Goal: Task Accomplishment & Management: Complete application form

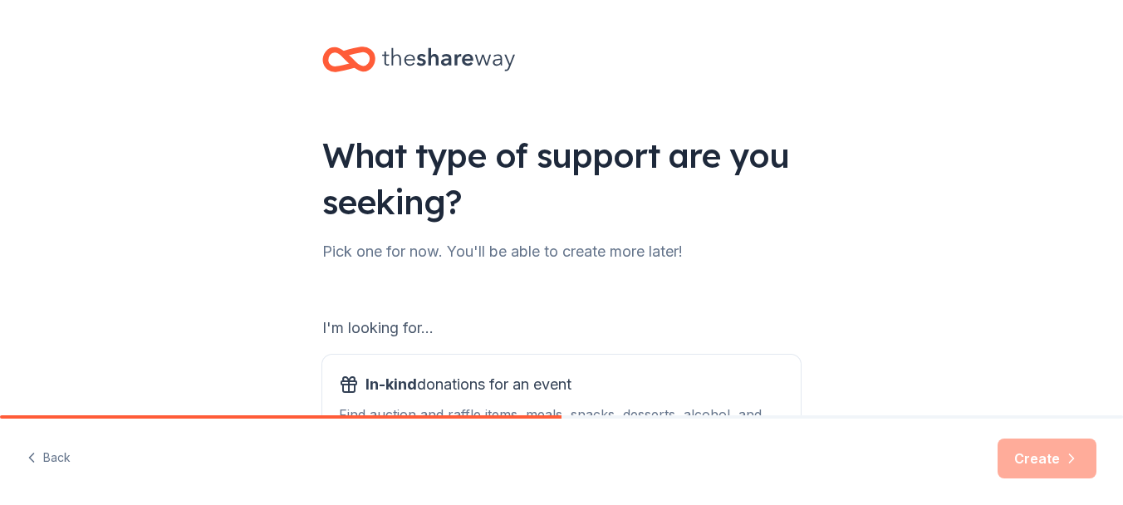
scroll to position [255, 0]
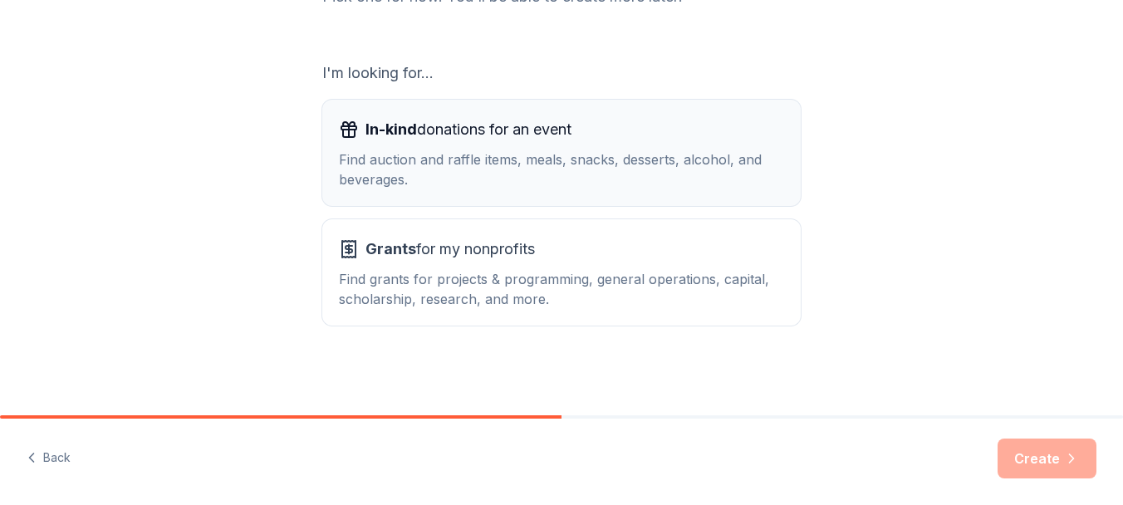
click at [473, 153] on div "Find auction and raffle items, meals, snacks, desserts, alcohol, and beverages." at bounding box center [561, 170] width 445 height 40
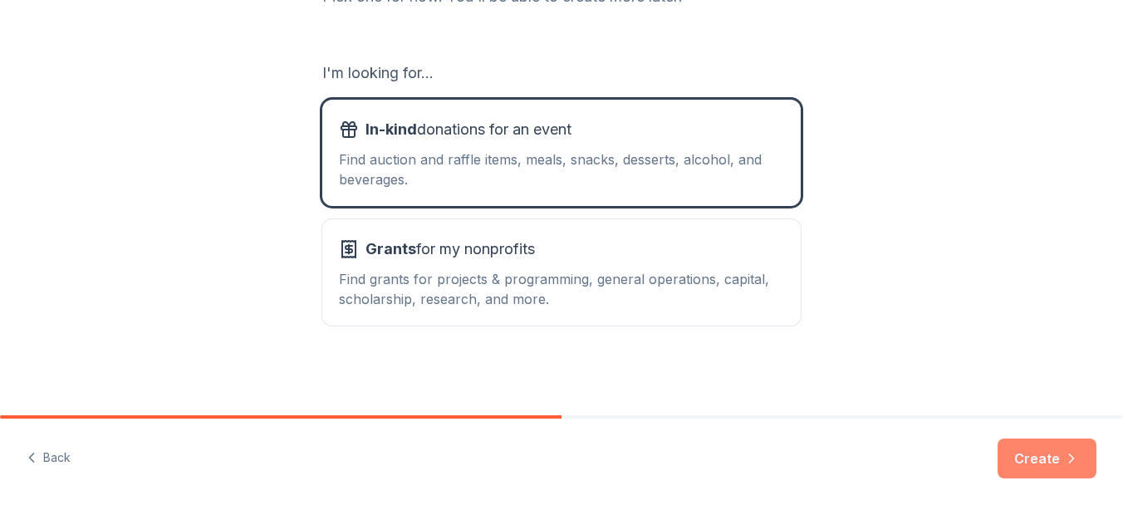
click at [1060, 468] on button "Create" at bounding box center [1047, 459] width 99 height 40
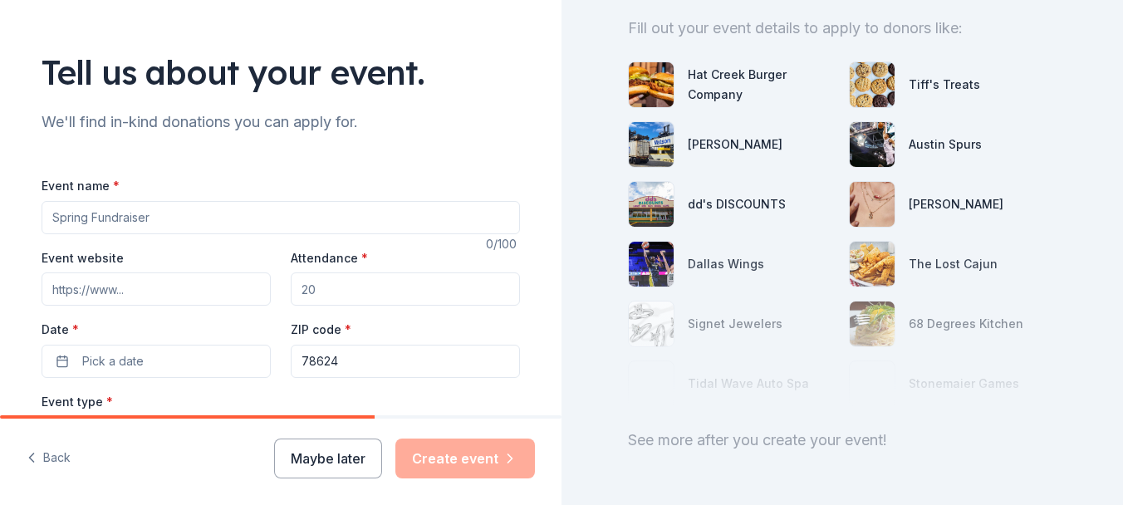
scroll to position [233, 0]
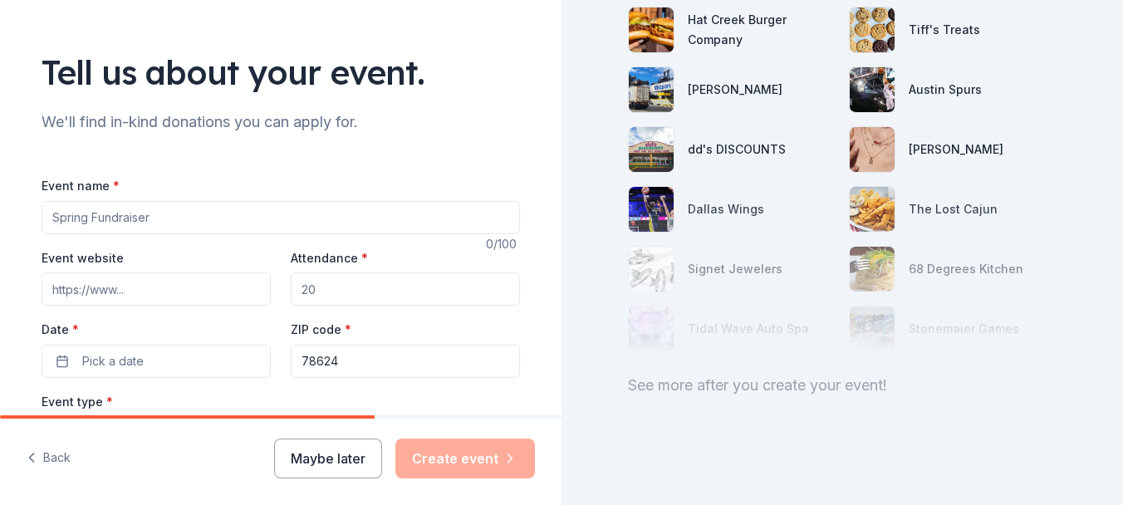
click at [929, 140] on div "[PERSON_NAME]" at bounding box center [956, 150] width 95 height 20
click at [167, 217] on input "Event name *" at bounding box center [281, 217] width 478 height 33
type input "BINGO"
click at [375, 292] on input "Attendance *" at bounding box center [405, 288] width 229 height 33
type input "87"
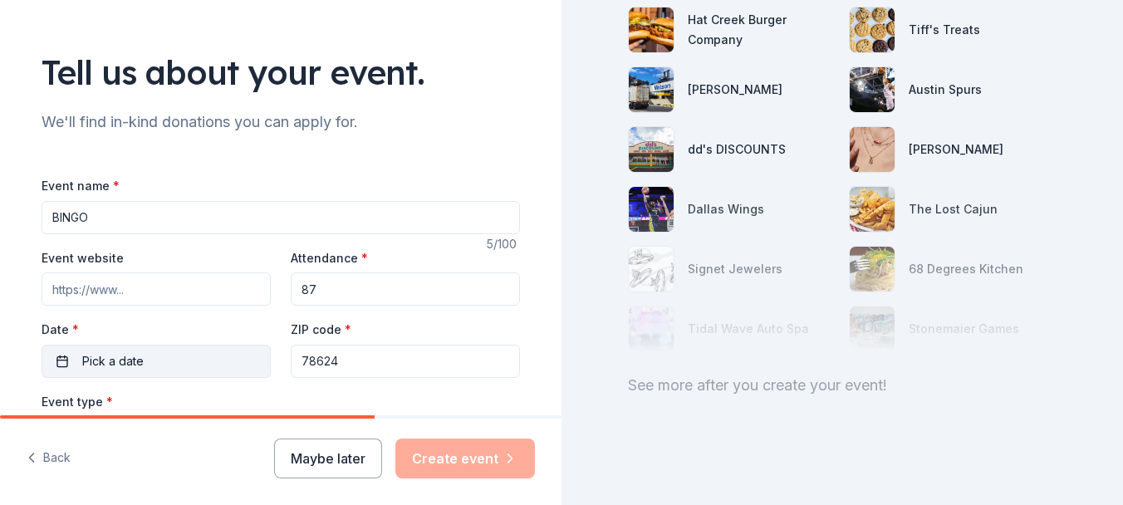
click at [156, 369] on button "Pick a date" at bounding box center [156, 361] width 229 height 33
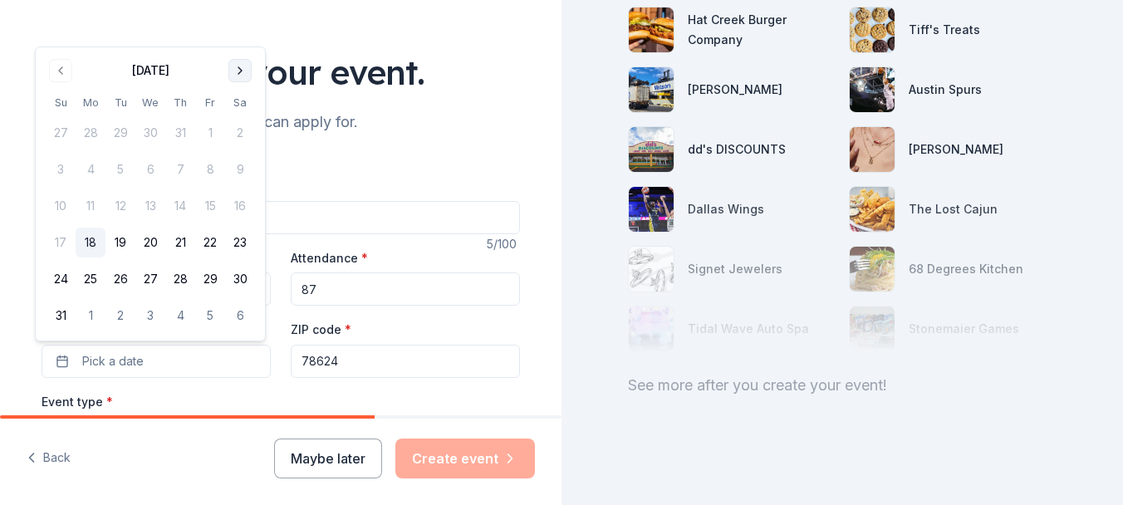
click at [230, 66] on button "Go to next month" at bounding box center [239, 70] width 23 height 23
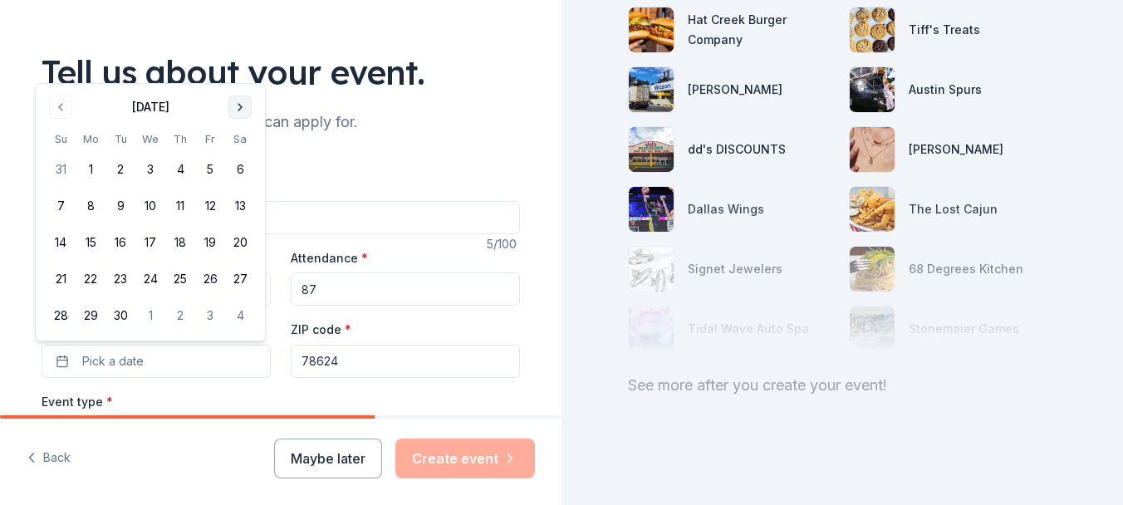
click at [233, 104] on button "Go to next month" at bounding box center [239, 107] width 23 height 23
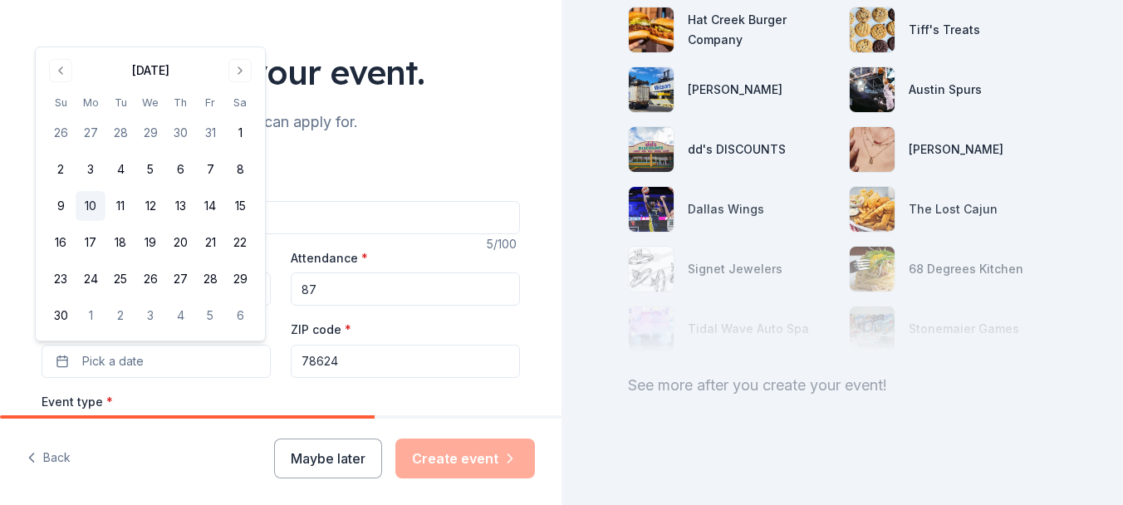
click at [90, 203] on button "10" at bounding box center [91, 206] width 30 height 30
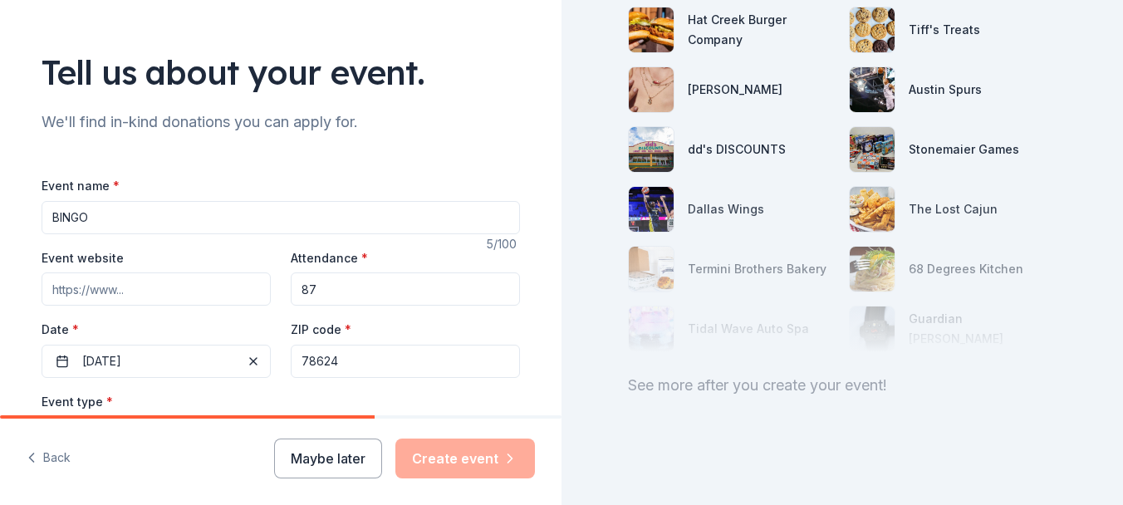
click at [169, 283] on input "Event website" at bounding box center [156, 288] width 229 height 33
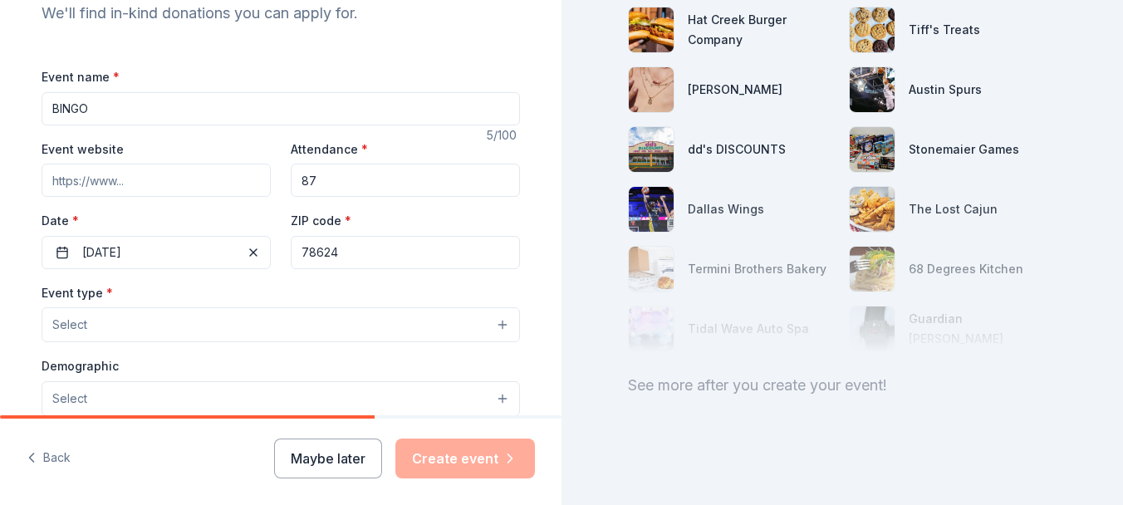
scroll to position [249, 0]
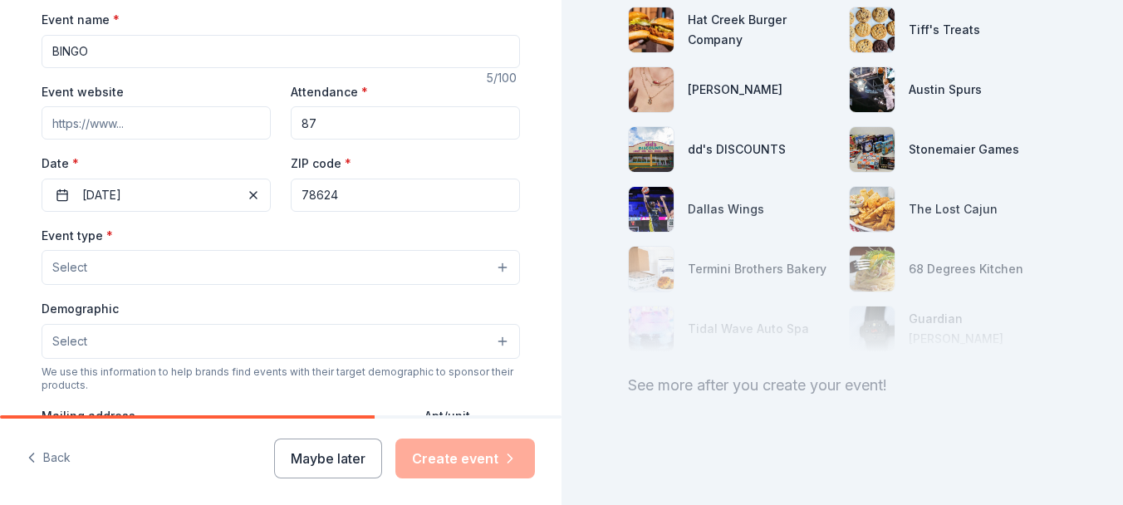
click at [176, 261] on button "Select" at bounding box center [281, 267] width 478 height 35
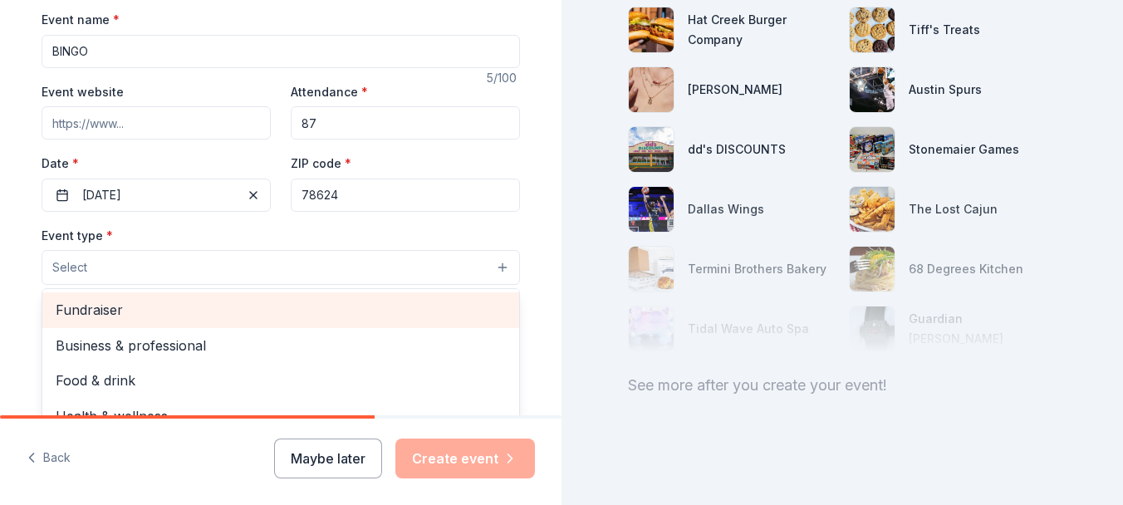
click at [150, 305] on span "Fundraiser" at bounding box center [281, 310] width 450 height 22
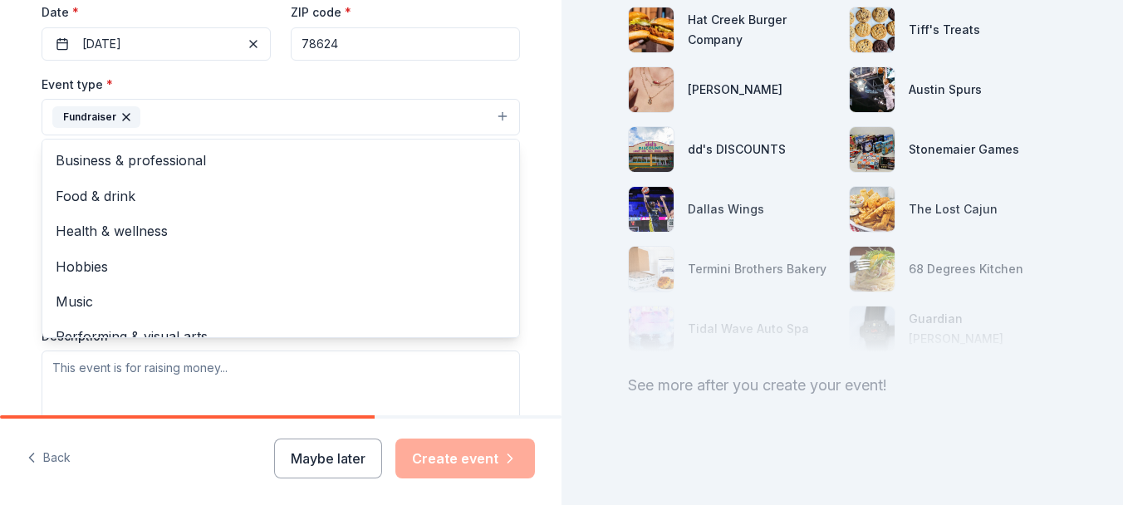
scroll to position [415, 0]
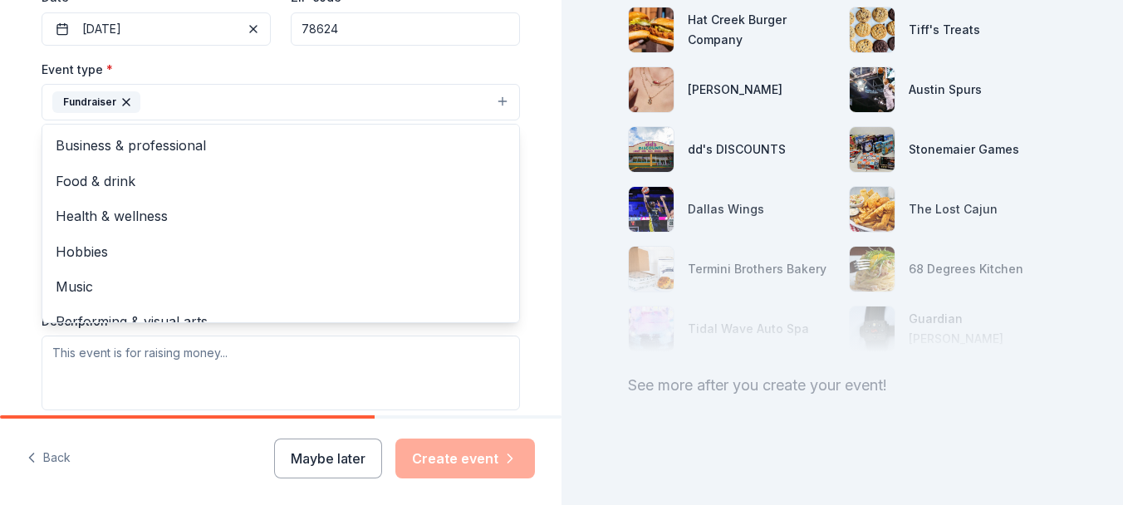
click at [20, 287] on div "Tell us about your event. We'll find in-kind donations you can apply for. Event…" at bounding box center [281, 138] width 532 height 1107
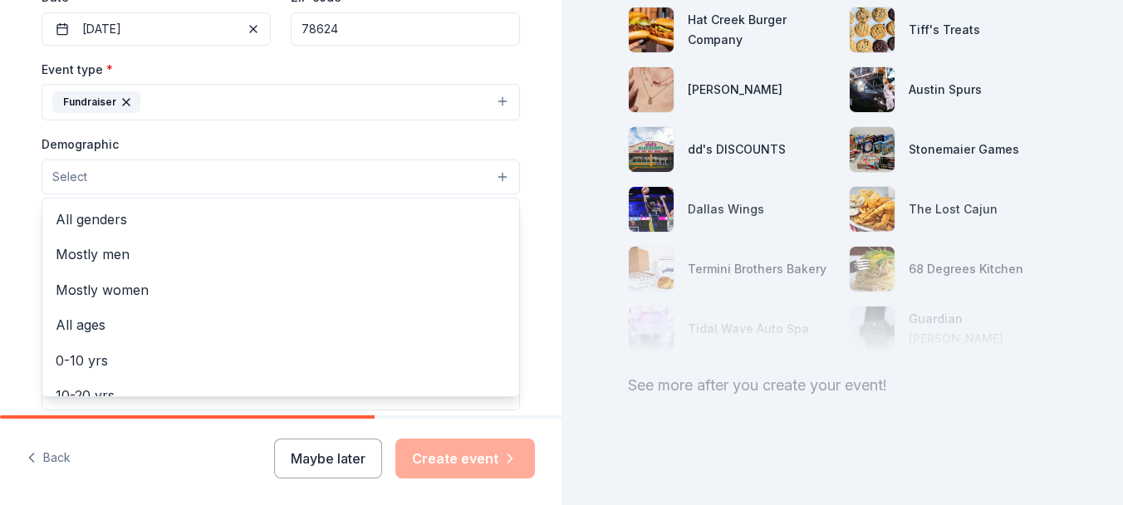
click at [129, 181] on button "Select" at bounding box center [281, 176] width 478 height 35
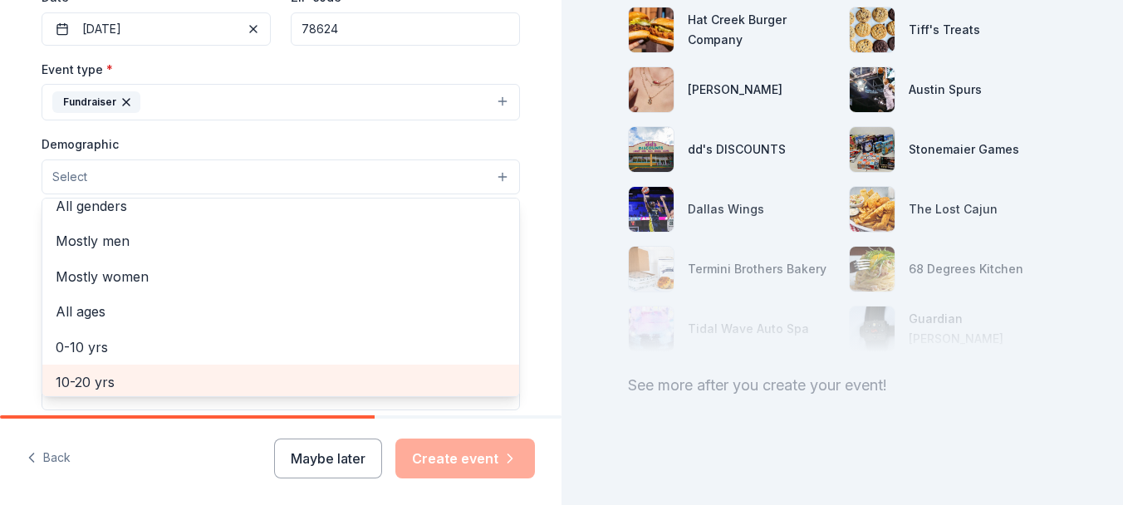
scroll to position [0, 0]
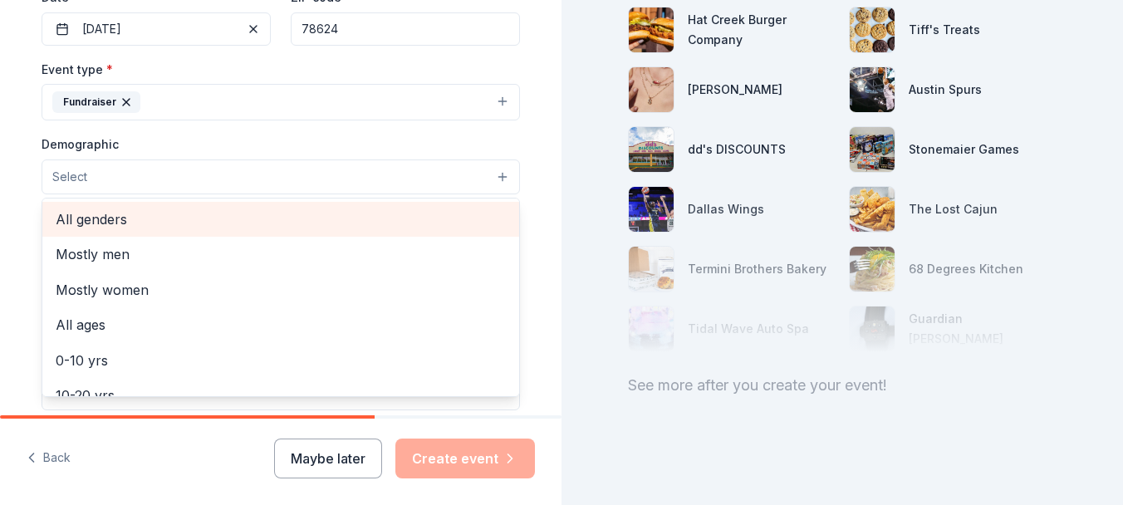
click at [135, 219] on span "All genders" at bounding box center [281, 219] width 450 height 22
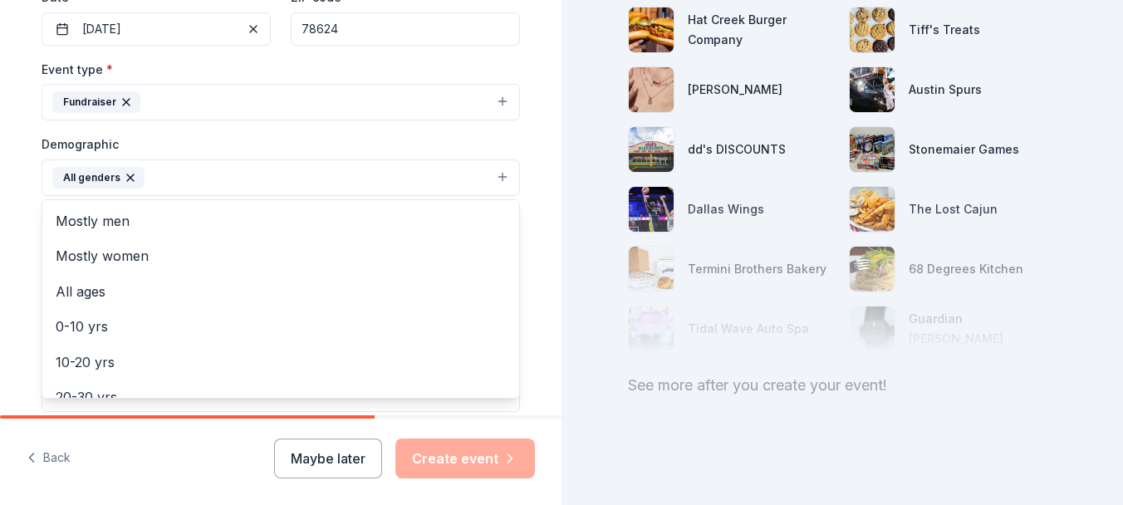
click at [18, 263] on div "Tell us about your event. We'll find in-kind donations you can apply for. Event…" at bounding box center [281, 139] width 532 height 1109
click at [507, 175] on button "All genders" at bounding box center [281, 177] width 478 height 37
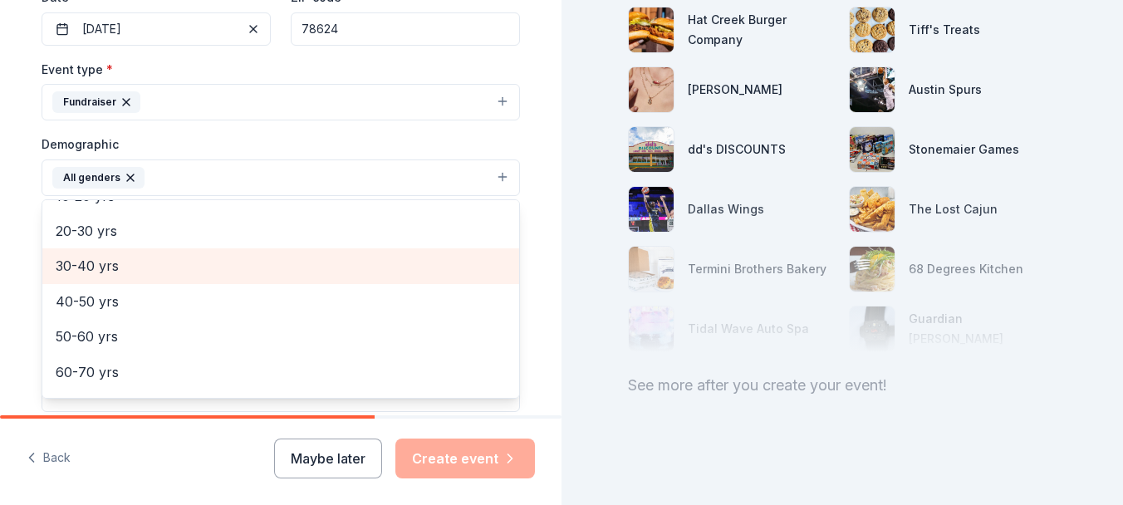
scroll to position [83, 0]
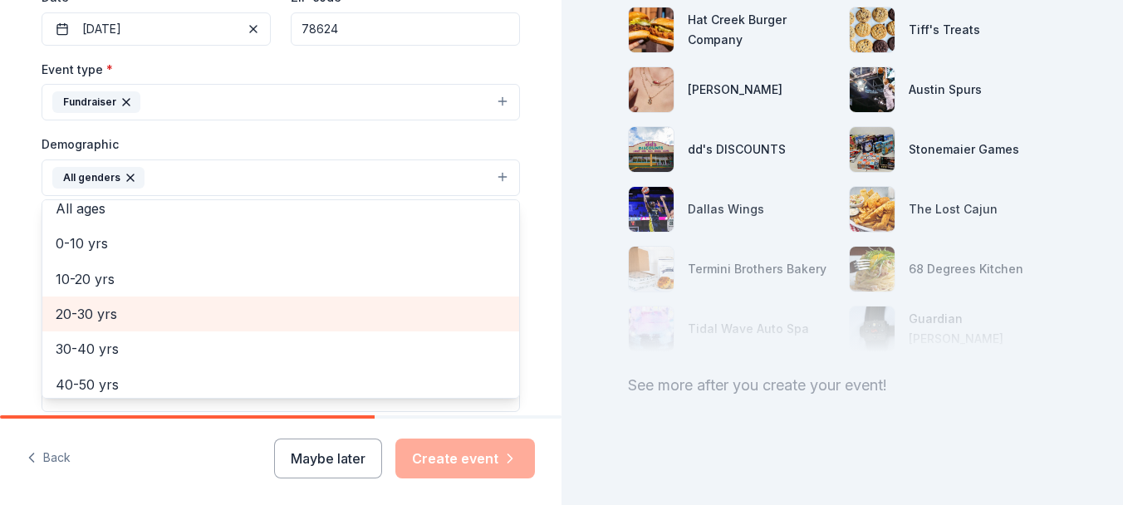
click at [129, 311] on span "20-30 yrs" at bounding box center [281, 314] width 450 height 22
click at [133, 311] on span "30-40 yrs" at bounding box center [281, 314] width 450 height 22
click at [136, 318] on span "40-50 yrs" at bounding box center [281, 314] width 450 height 22
click at [136, 318] on span "50-60 yrs" at bounding box center [281, 314] width 450 height 22
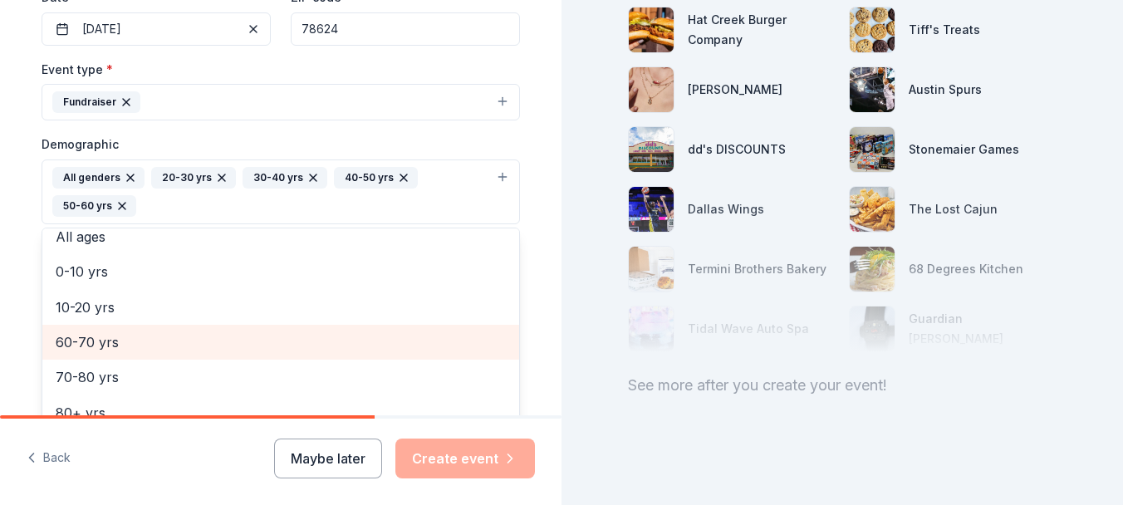
click at [130, 341] on span "60-70 yrs" at bounding box center [281, 342] width 450 height 22
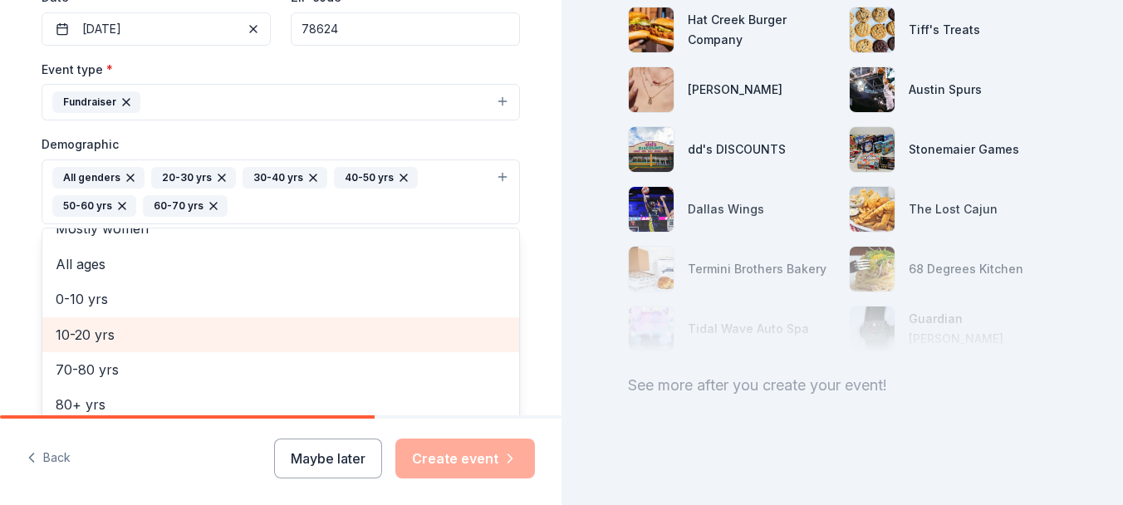
scroll to position [56, 0]
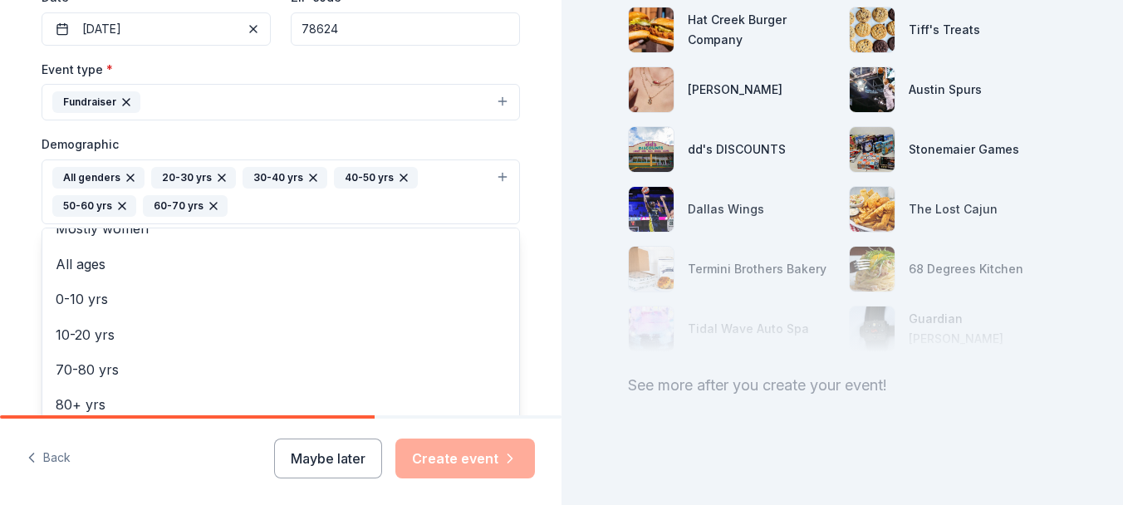
click at [208, 139] on div "Demographic All genders 20-30 yrs 30-40 yrs 40-50 yrs 50-60 yrs 60-70 yrs Mostl…" at bounding box center [281, 179] width 478 height 91
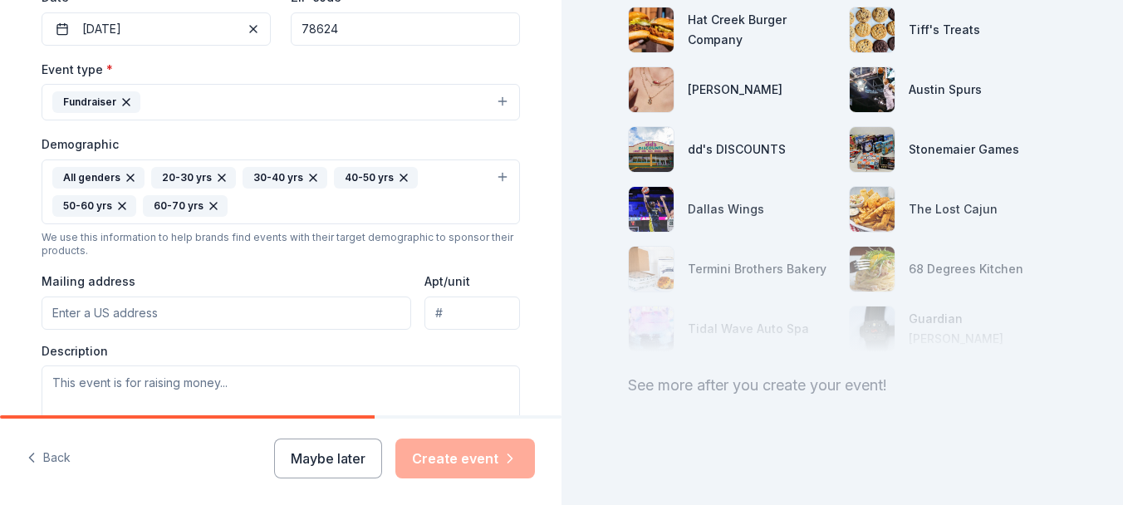
click at [95, 315] on input "Mailing address" at bounding box center [227, 313] width 370 height 33
click at [152, 314] on input "P.O. Box 3433" at bounding box center [227, 313] width 370 height 33
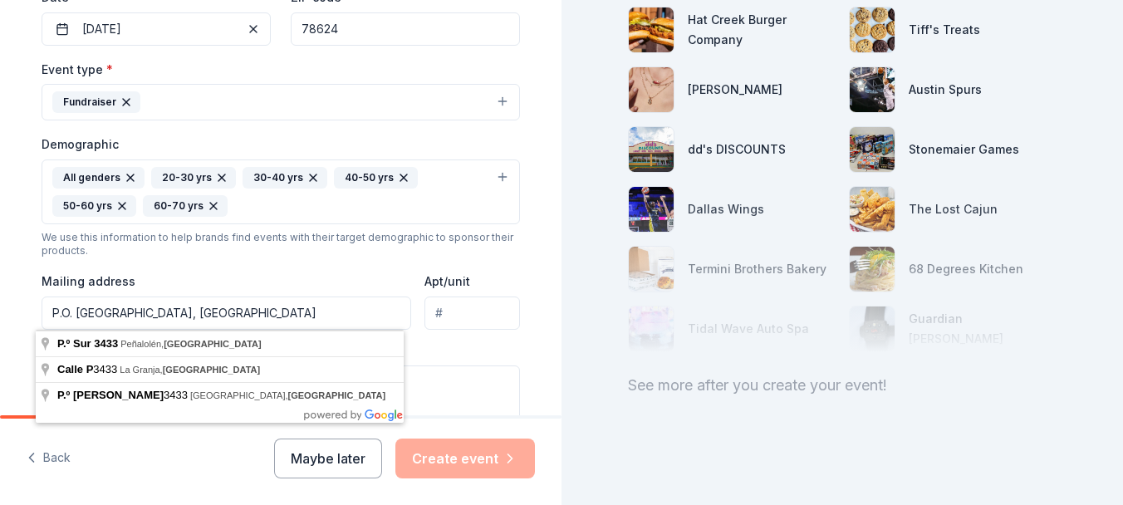
type input "P.O. Box 3433, Fredericksburg, TX"
click at [366, 265] on div "Event type * Fundraiser Demographic All genders 20-30 yrs 30-40 yrs 40-50 yrs 5…" at bounding box center [281, 249] width 478 height 381
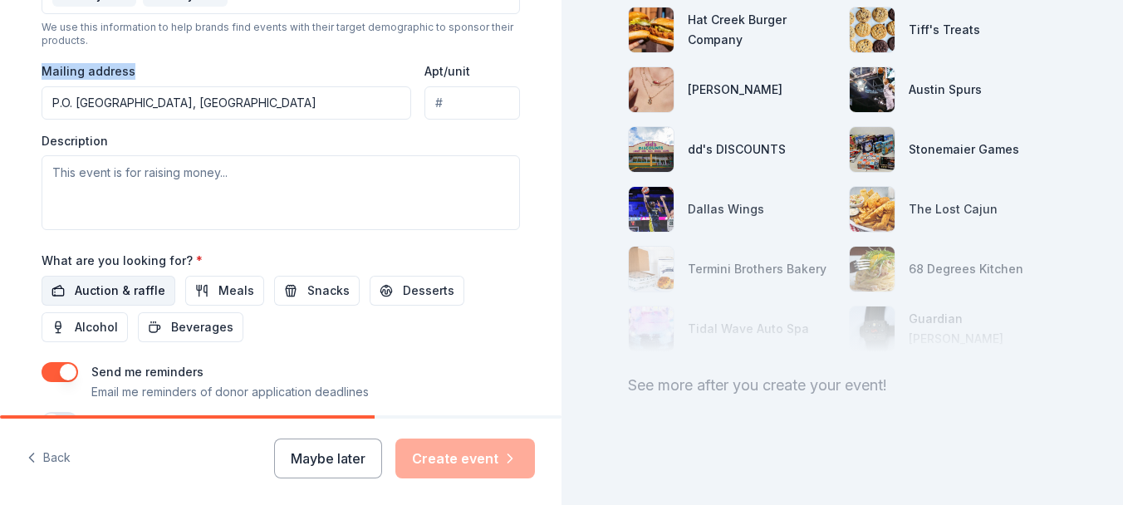
scroll to position [665, 0]
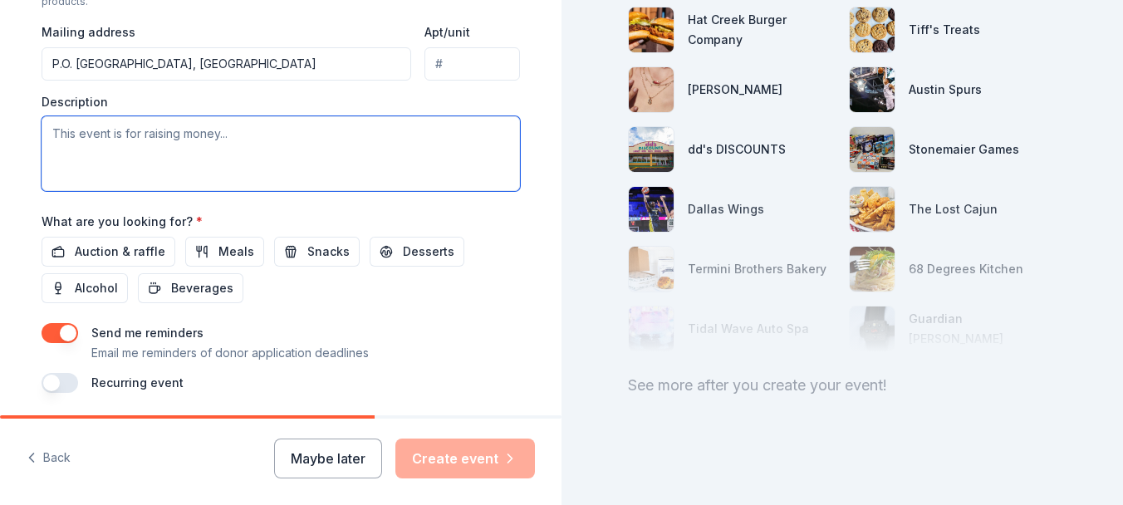
click at [120, 132] on textarea at bounding box center [281, 153] width 478 height 75
type textarea "Our Bingo is to raise money for our domestic violence shelter"
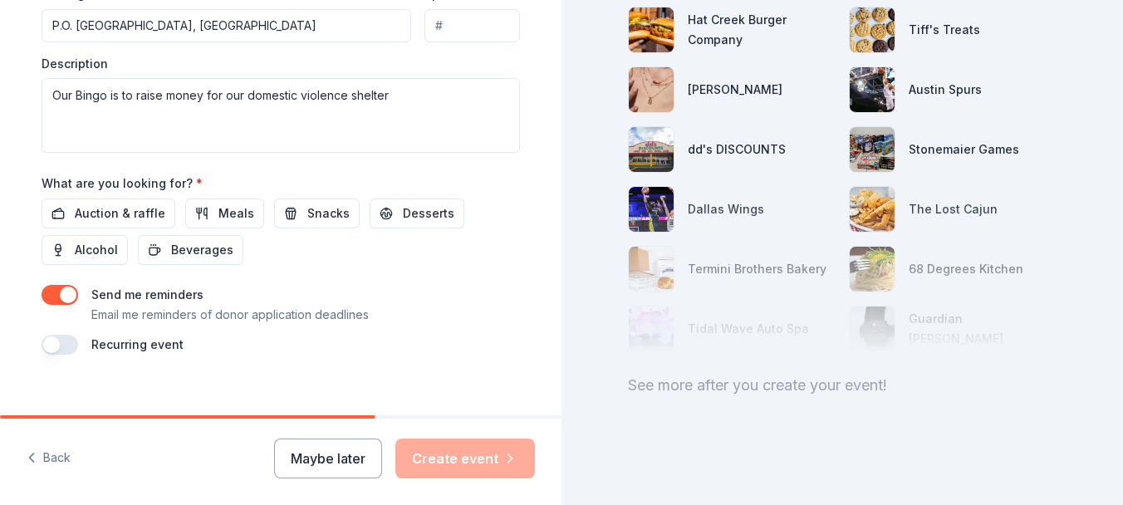
scroll to position [722, 0]
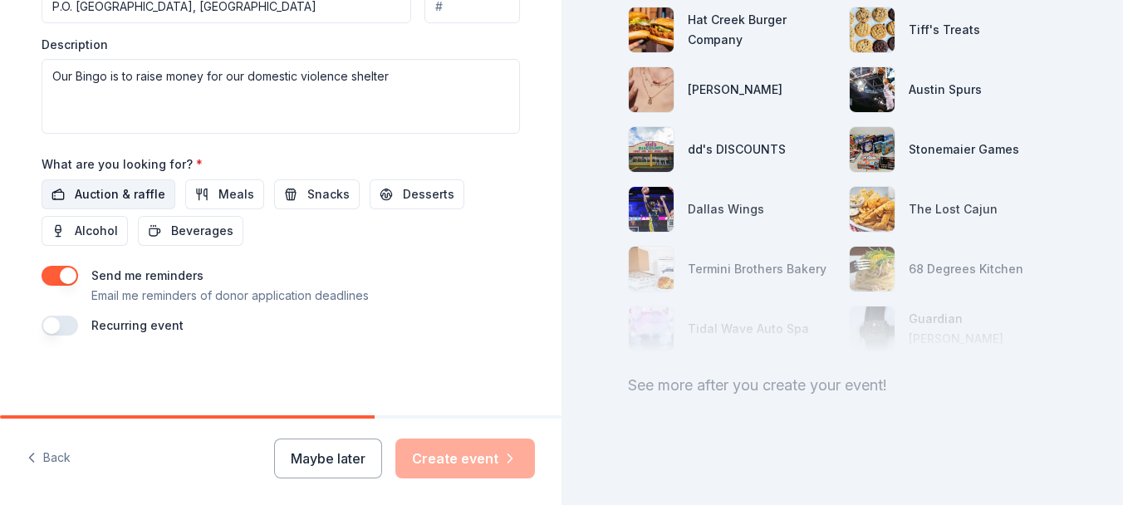
click at [89, 189] on span "Auction & raffle" at bounding box center [120, 194] width 91 height 20
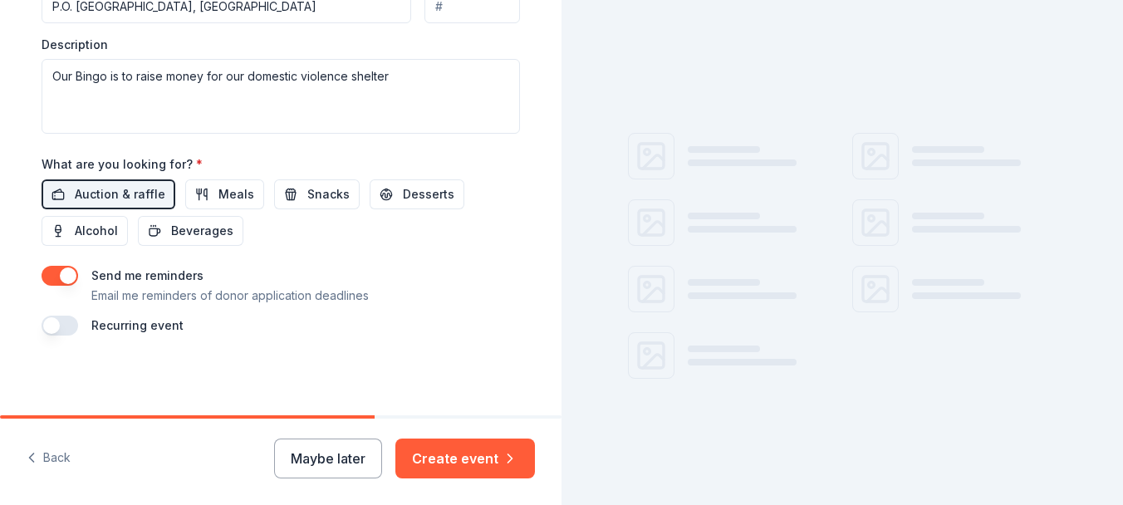
scroll to position [233, 0]
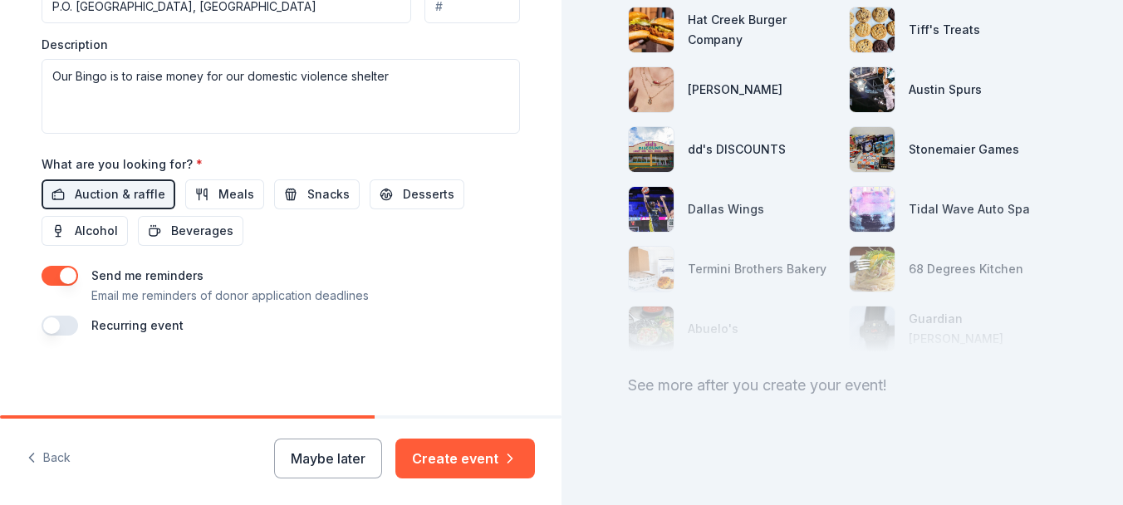
click at [45, 323] on button "button" at bounding box center [60, 326] width 37 height 20
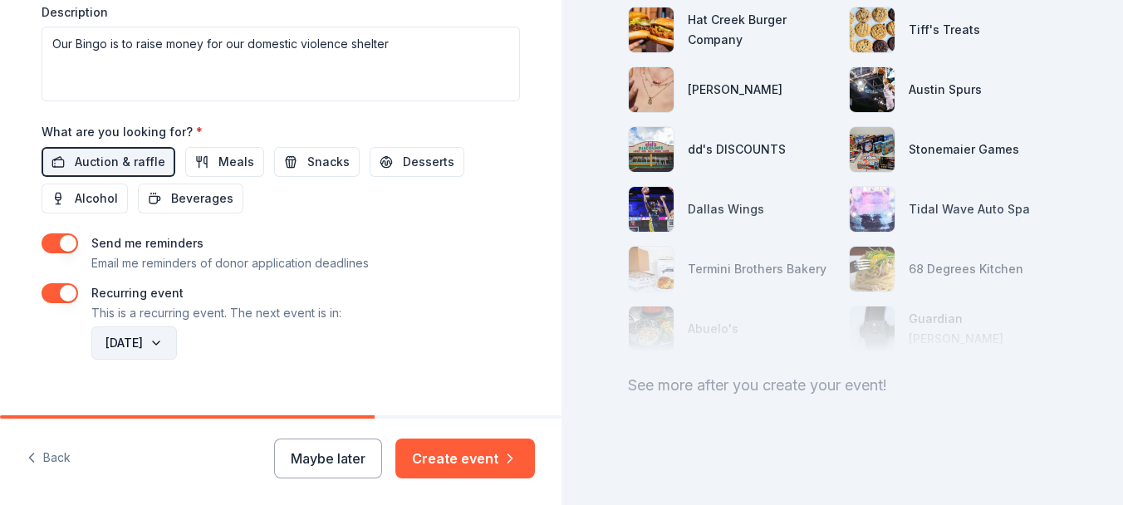
scroll to position [782, 0]
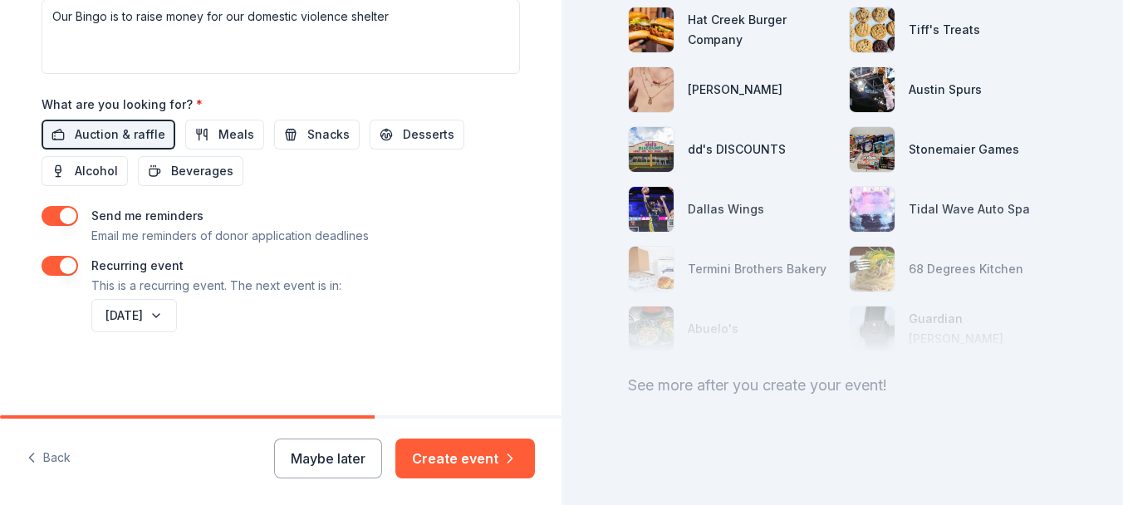
click at [61, 267] on button "button" at bounding box center [60, 266] width 37 height 20
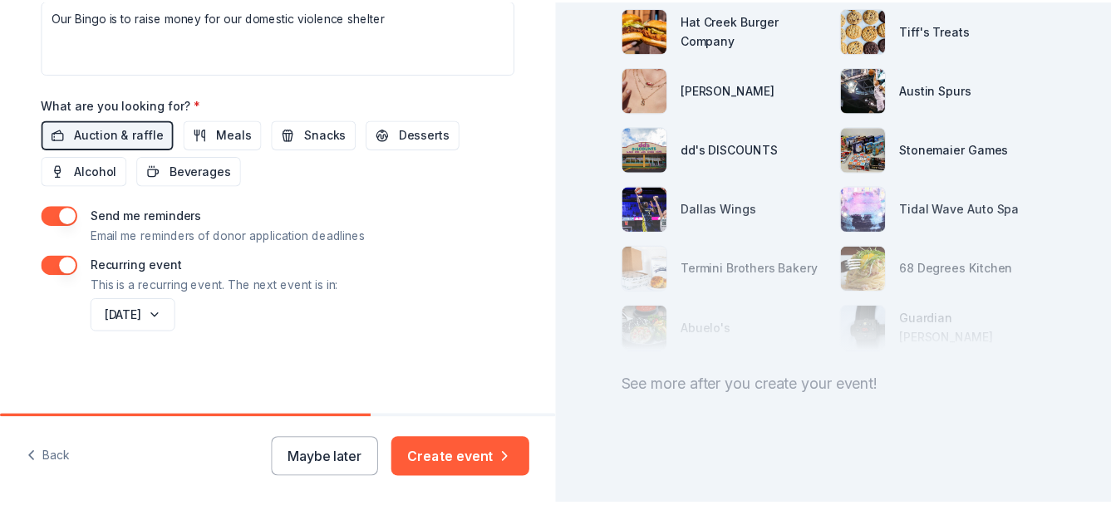
scroll to position [722, 0]
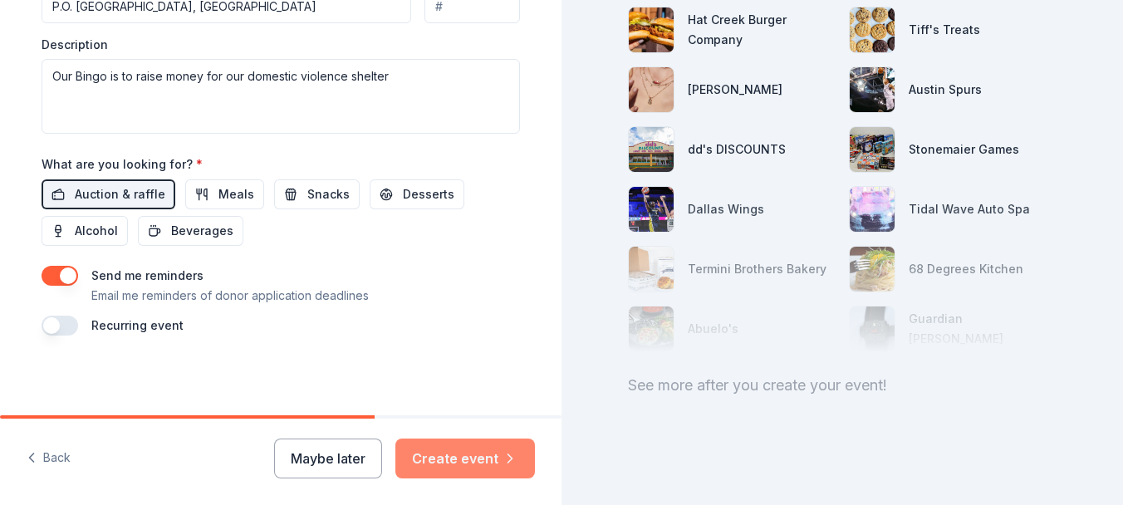
click at [462, 459] on button "Create event" at bounding box center [465, 459] width 140 height 40
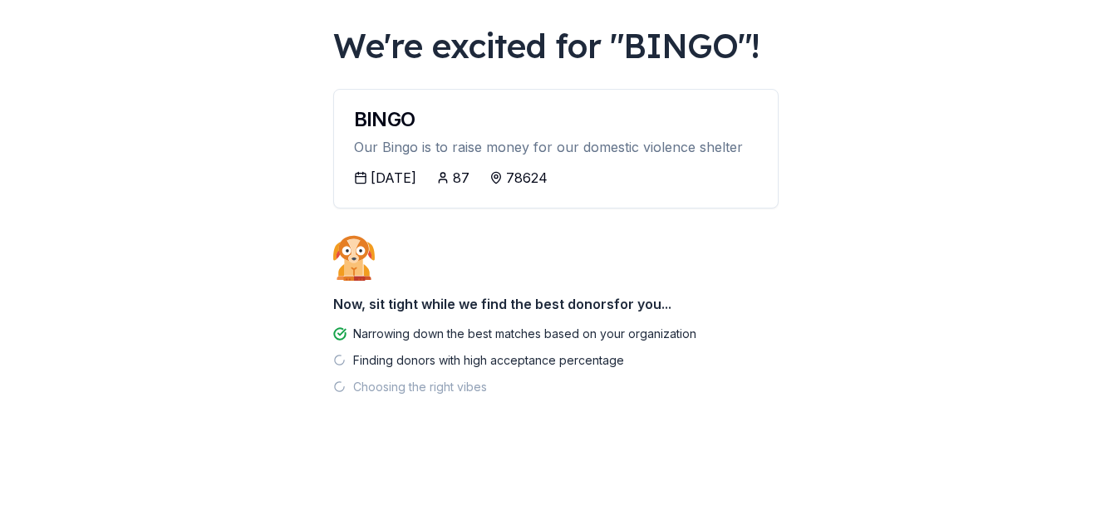
scroll to position [85, 0]
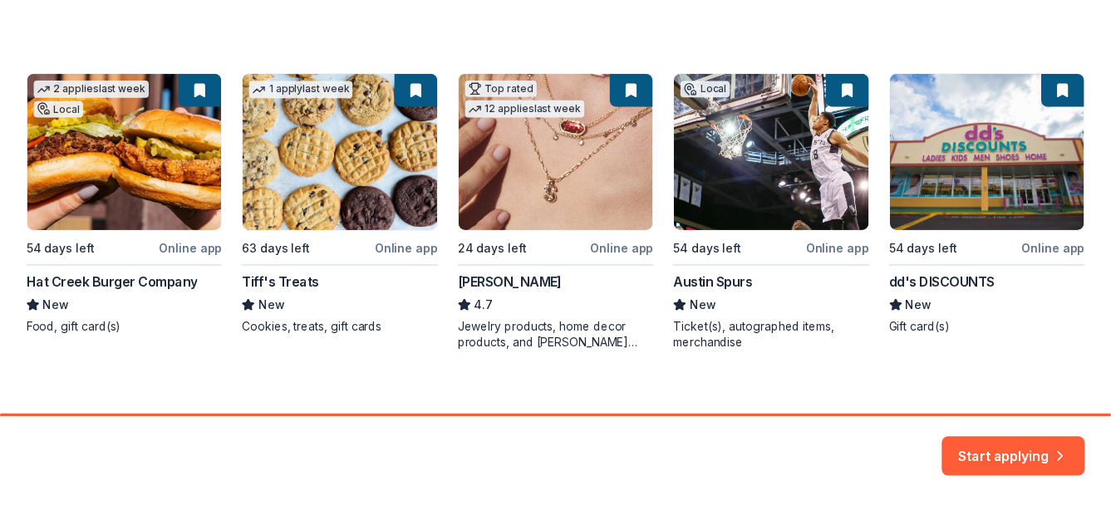
scroll to position [283, 0]
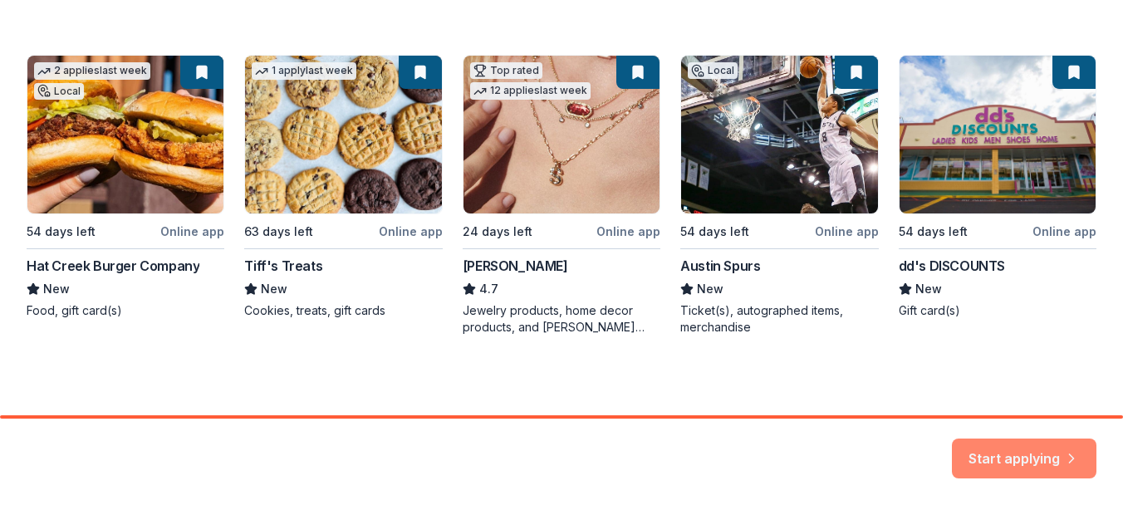
click at [1000, 446] on button "Start applying" at bounding box center [1024, 449] width 145 height 40
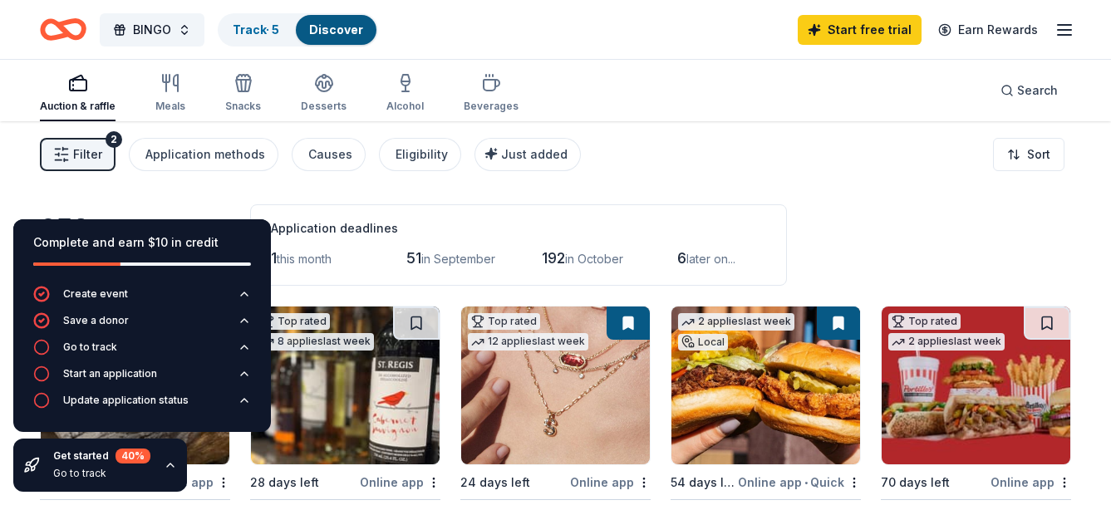
click at [700, 178] on div "Filter 2 Application methods Causes Eligibility Just added Sort" at bounding box center [555, 154] width 1111 height 66
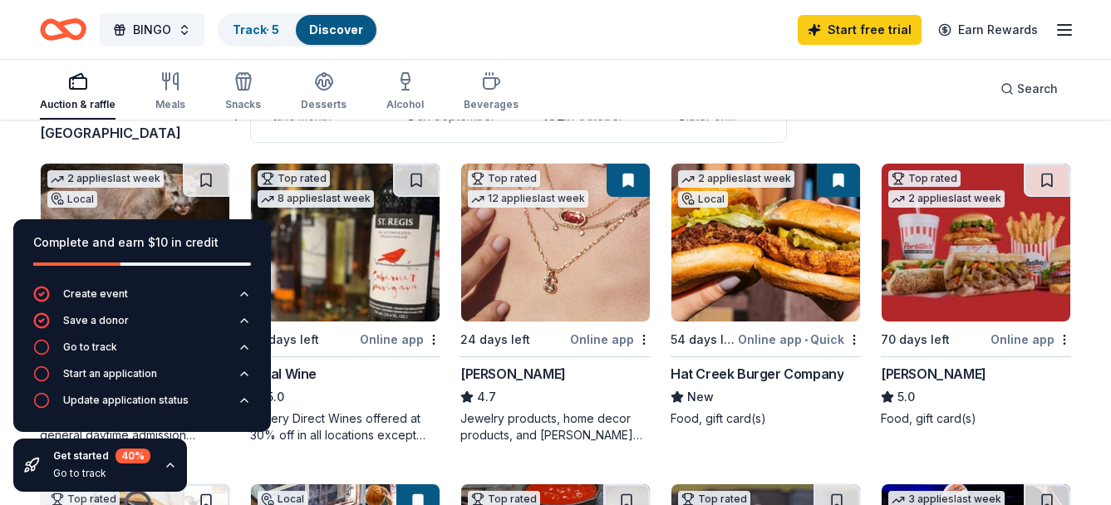
scroll to position [166, 0]
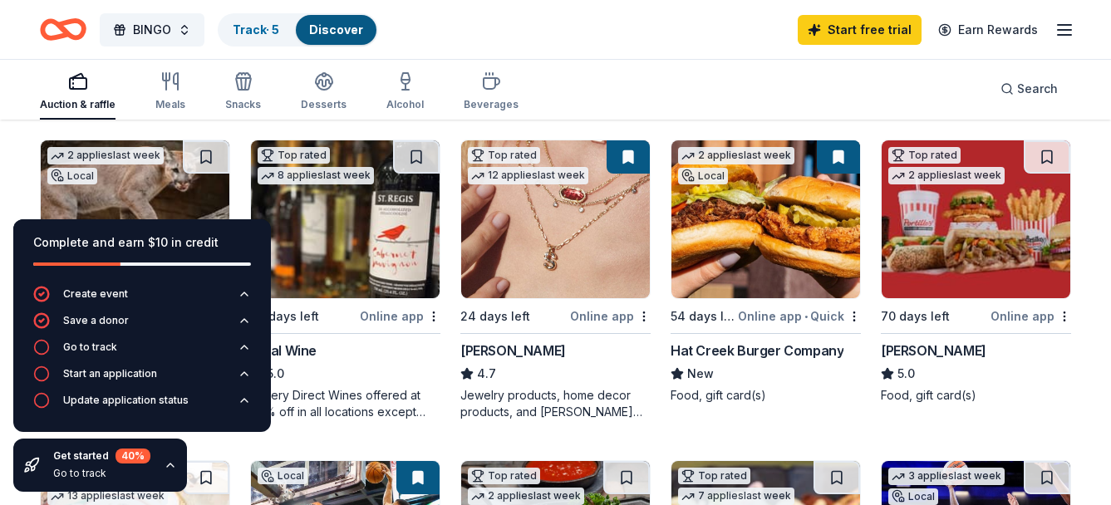
click at [168, 467] on icon "button" at bounding box center [170, 465] width 13 height 13
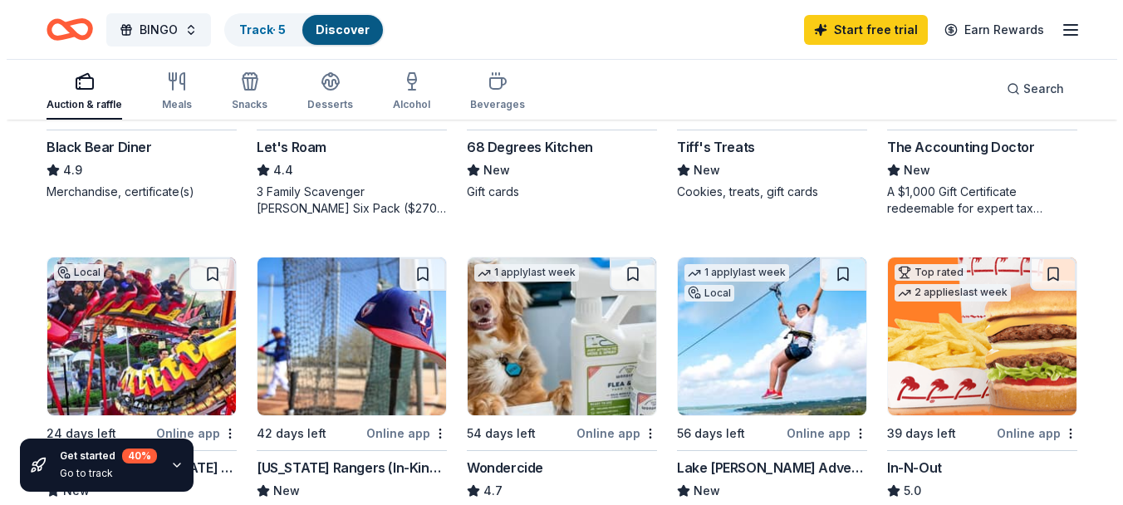
scroll to position [997, 0]
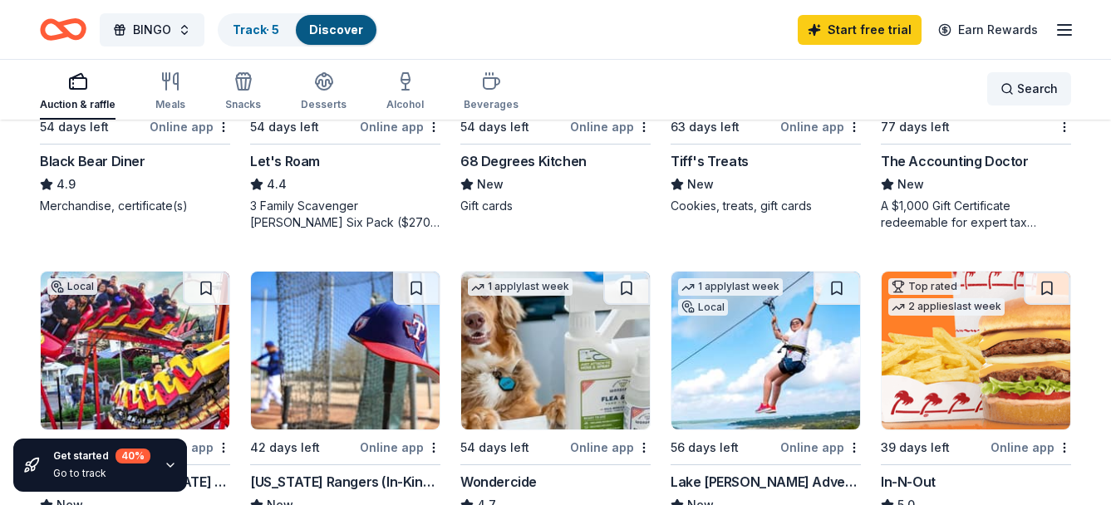
click at [1006, 85] on div "Search" at bounding box center [1028, 89] width 57 height 20
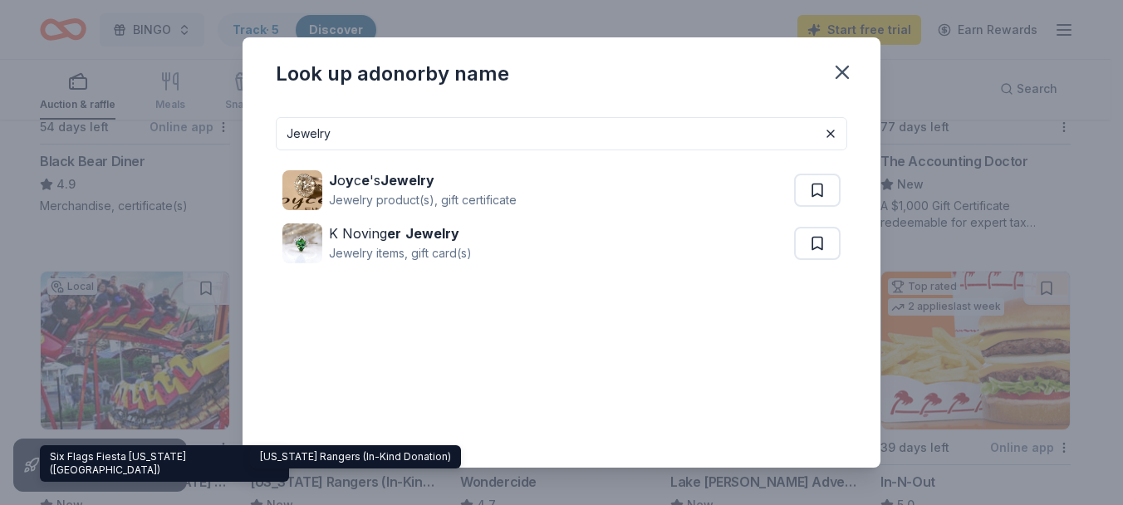
click at [347, 131] on input "Jewelry" at bounding box center [561, 133] width 571 height 33
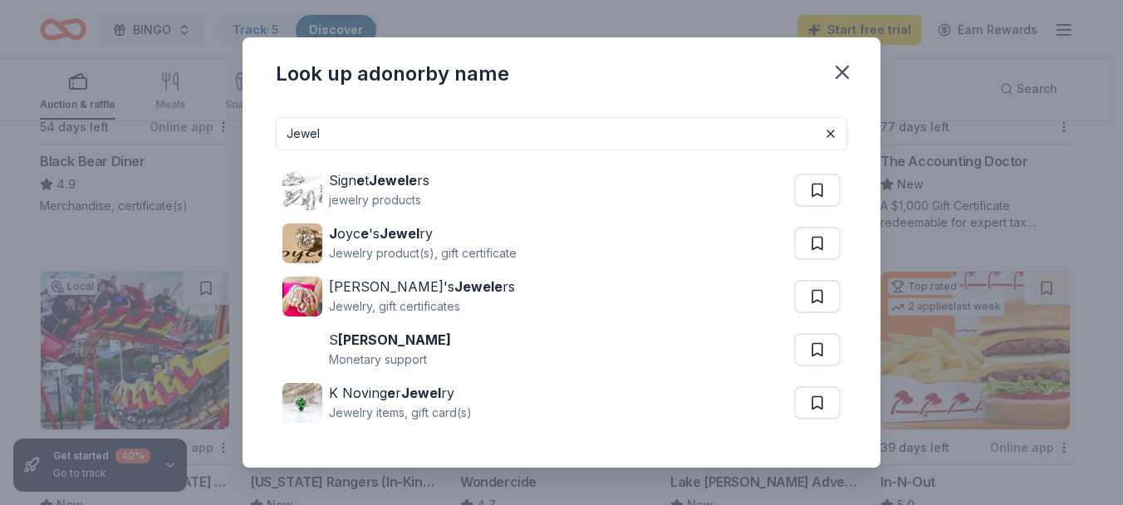
type input "Jewel"
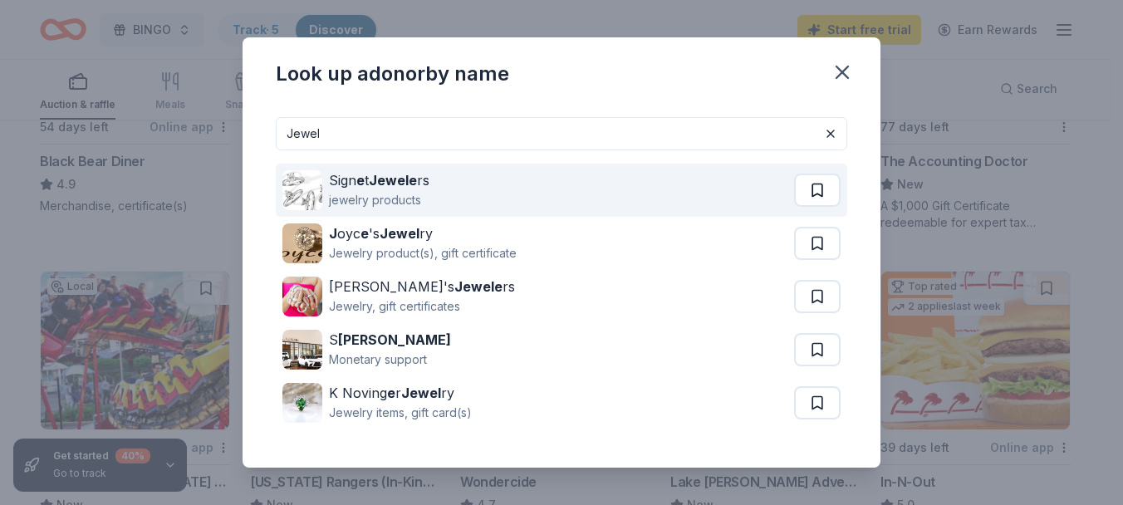
click at [802, 194] on button at bounding box center [817, 190] width 47 height 33
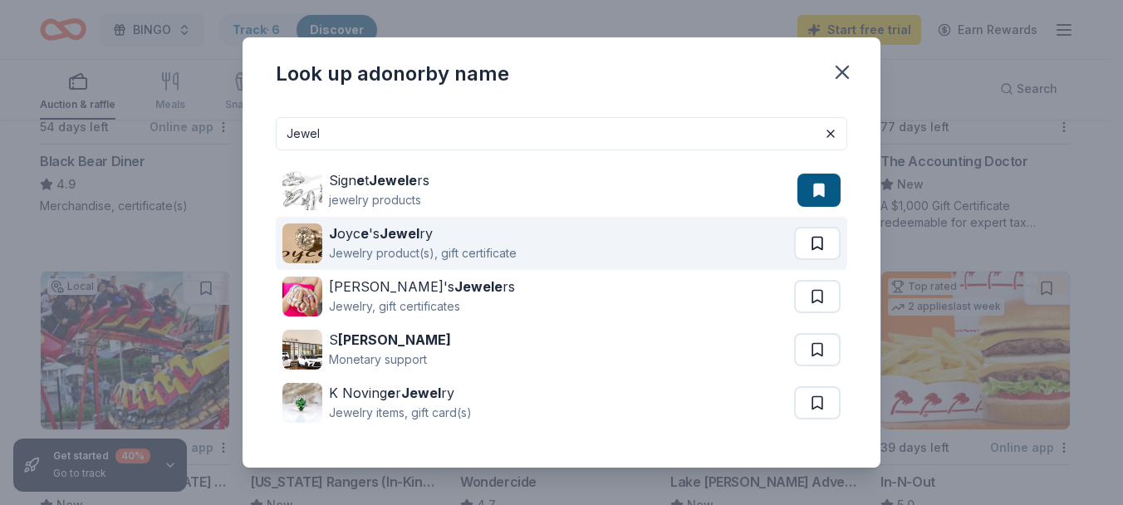
click at [810, 236] on button at bounding box center [817, 243] width 47 height 33
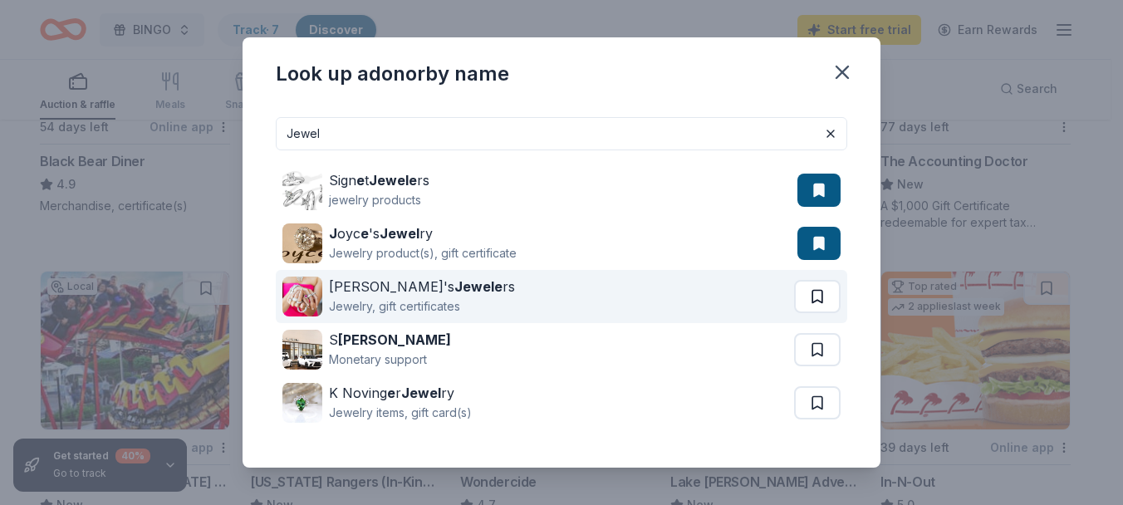
click at [802, 298] on button at bounding box center [817, 296] width 47 height 33
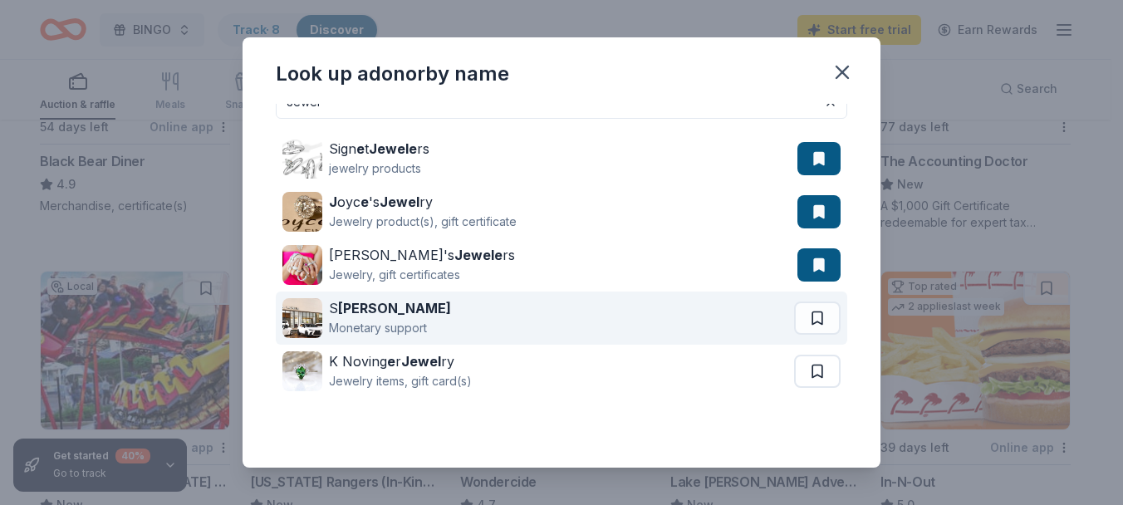
scroll to position [48, 0]
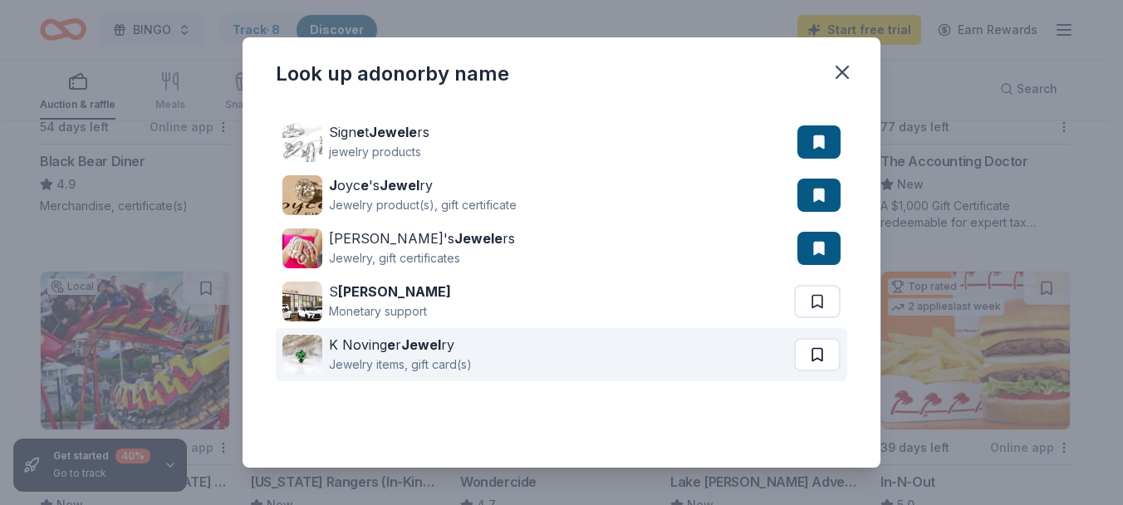
click at [802, 318] on button at bounding box center [817, 301] width 47 height 33
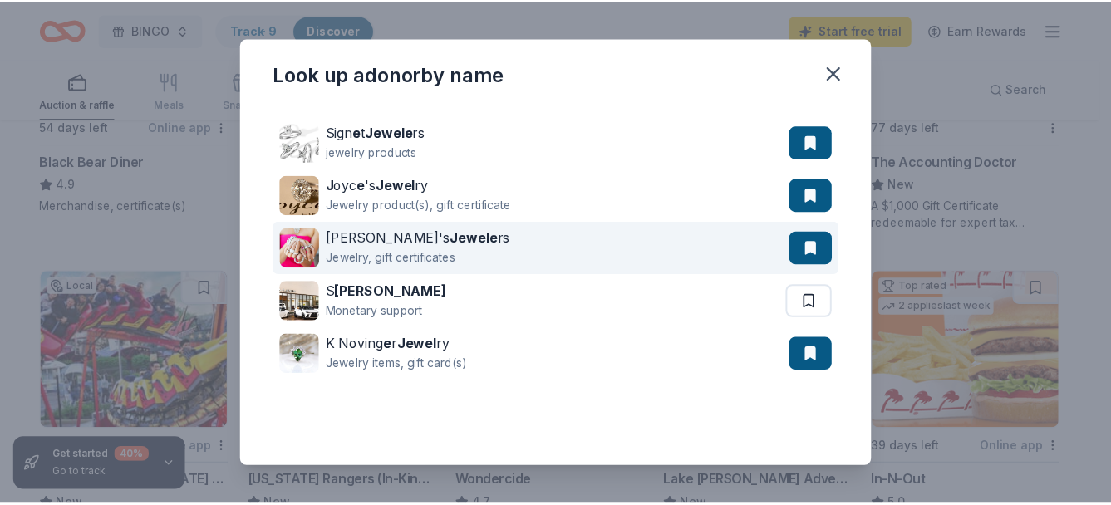
scroll to position [0, 0]
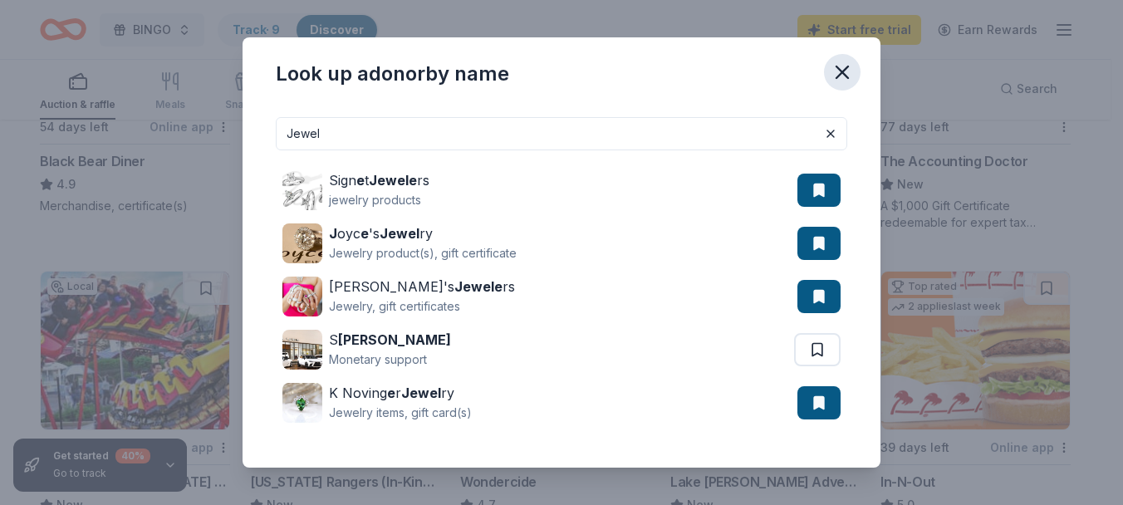
click at [841, 71] on icon "button" at bounding box center [842, 72] width 12 height 12
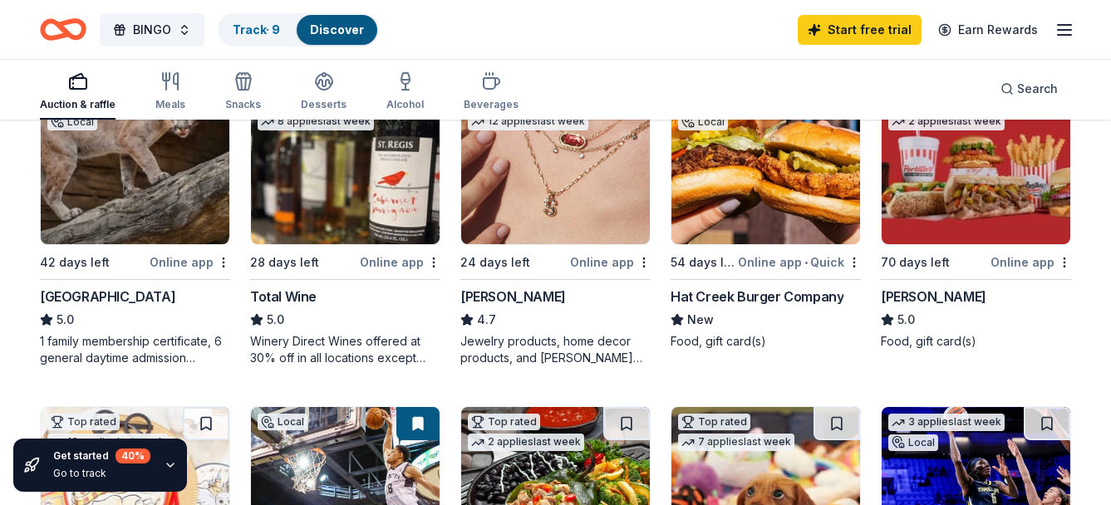
scroll to position [249, 0]
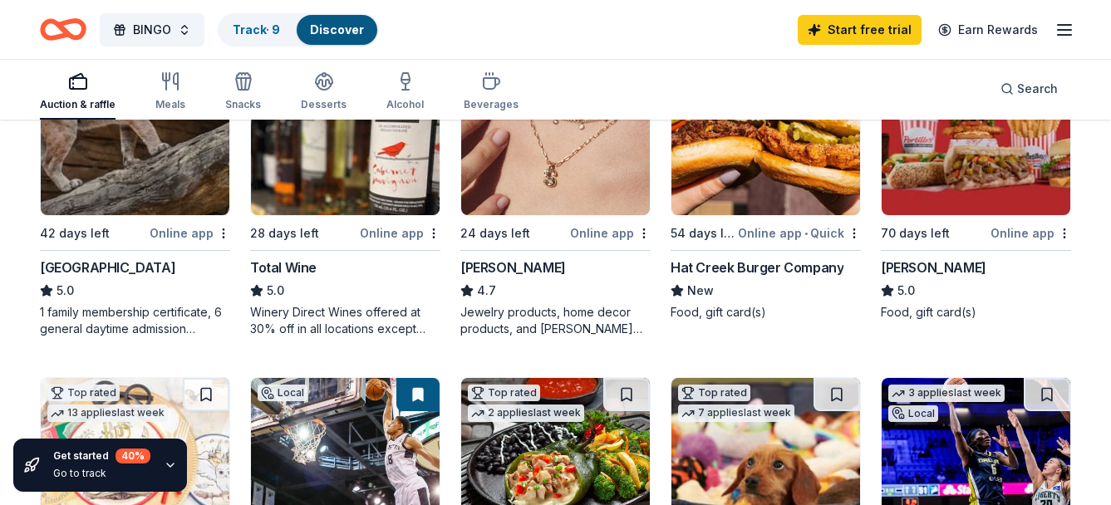
click at [539, 307] on div "Jewelry products, home decor products, and [PERSON_NAME] Gives Back event in-st…" at bounding box center [555, 320] width 190 height 33
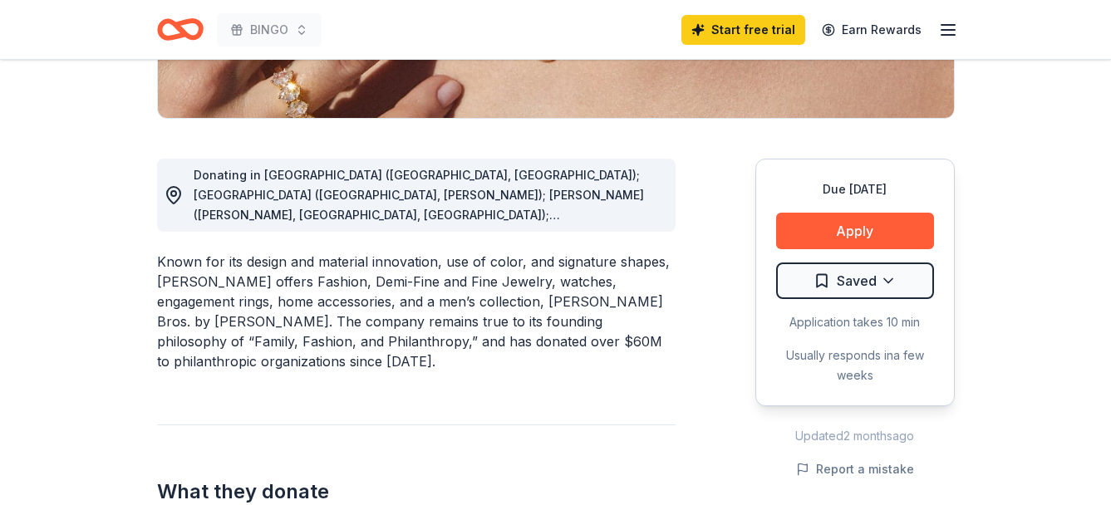
scroll to position [415, 0]
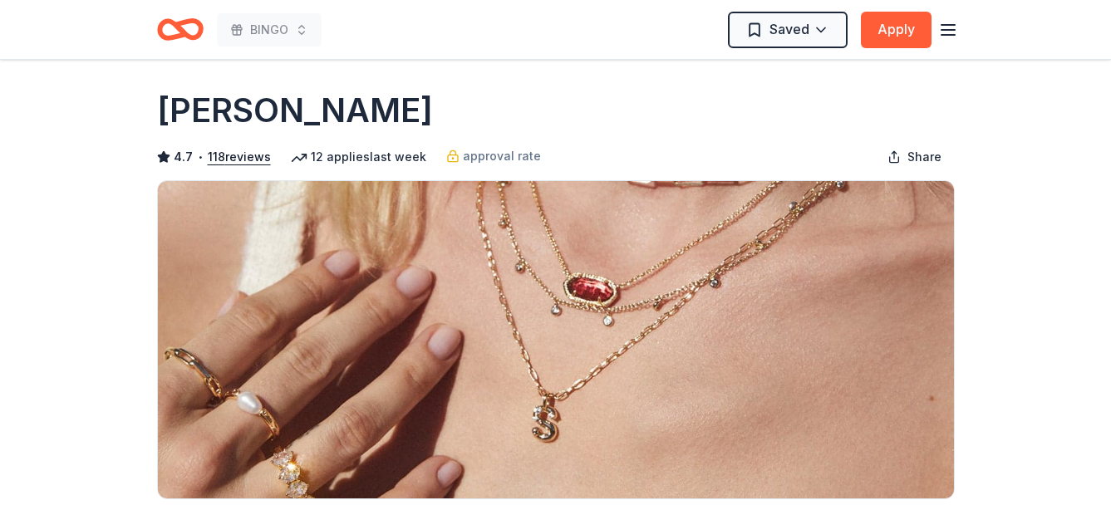
scroll to position [0, 0]
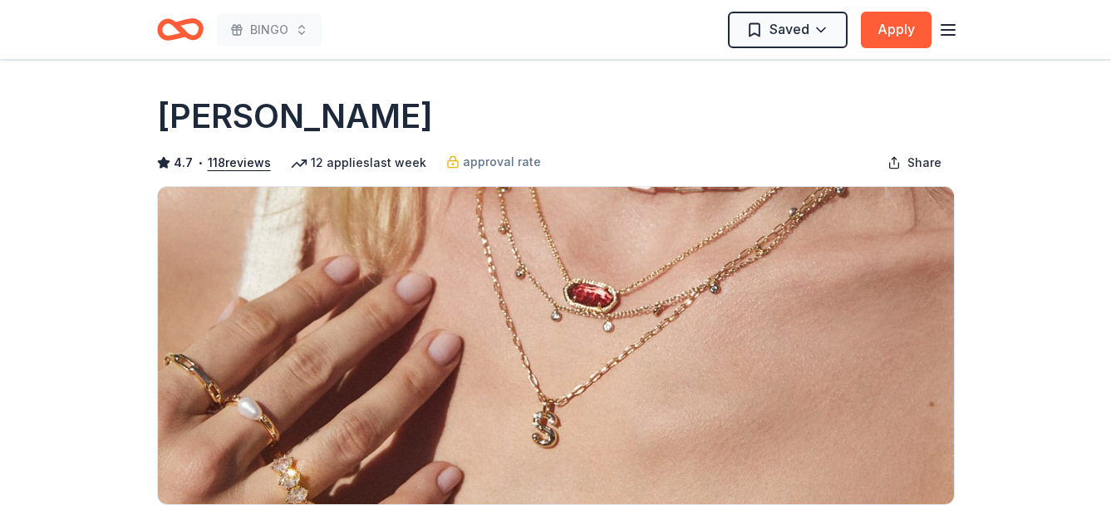
click at [952, 27] on icon "button" at bounding box center [948, 30] width 20 height 20
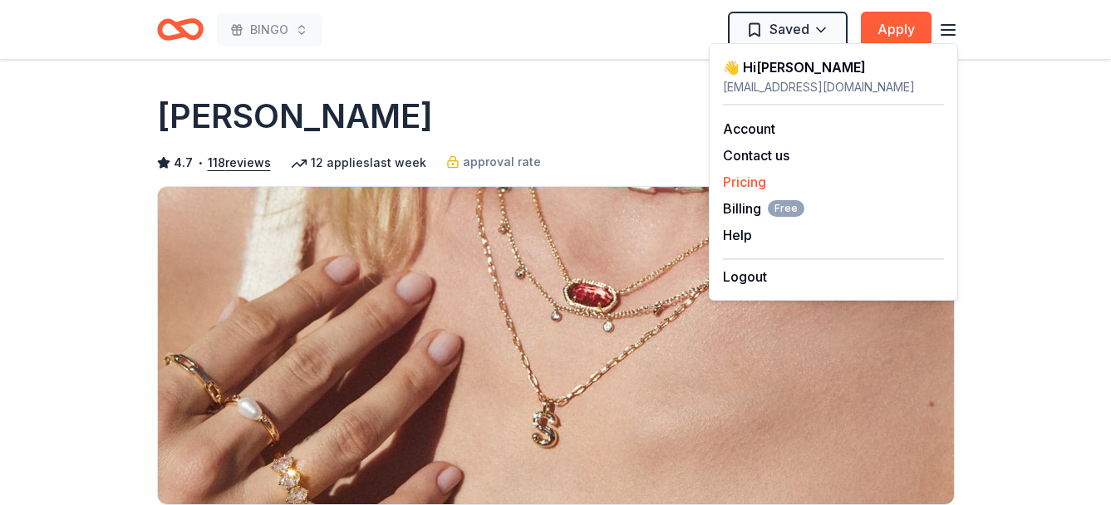
click at [742, 183] on link "Pricing" at bounding box center [744, 182] width 43 height 17
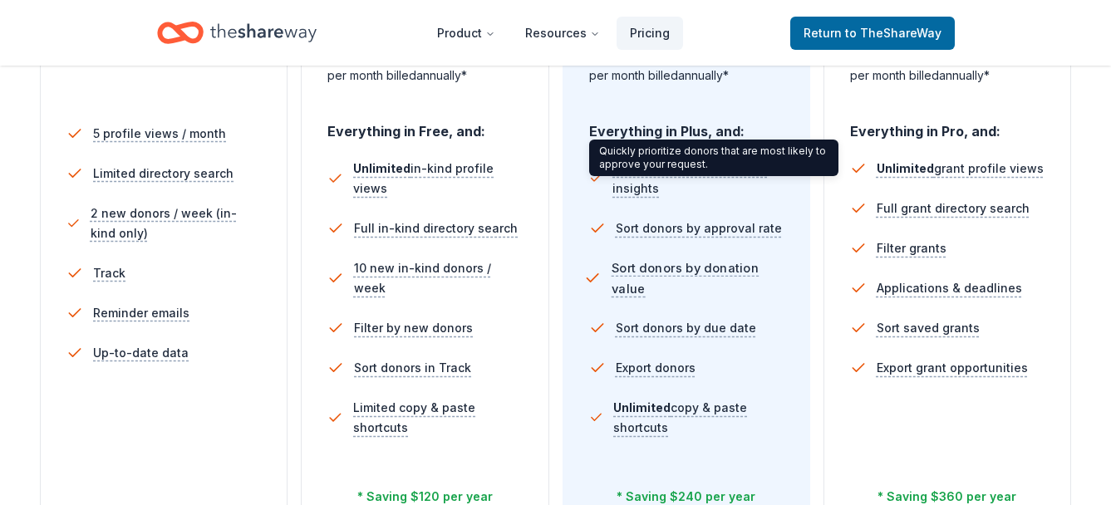
scroll to position [498, 0]
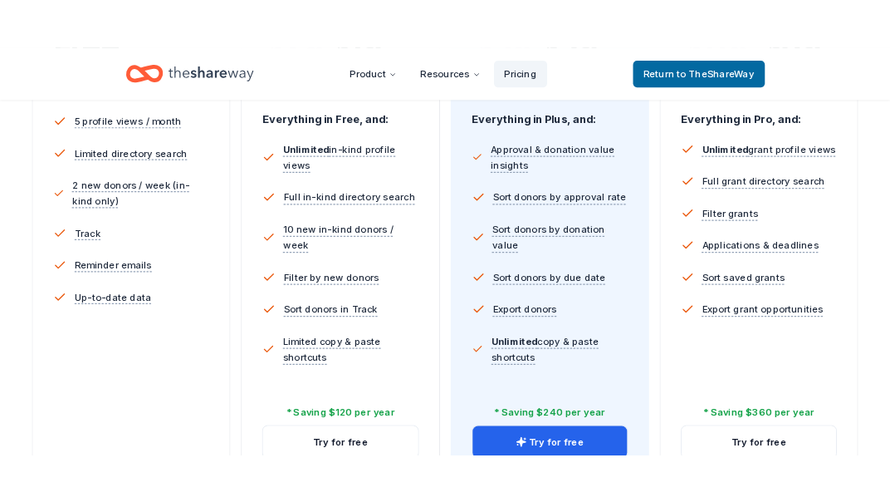
scroll to position [498, 0]
